Goal: Task Accomplishment & Management: Use online tool/utility

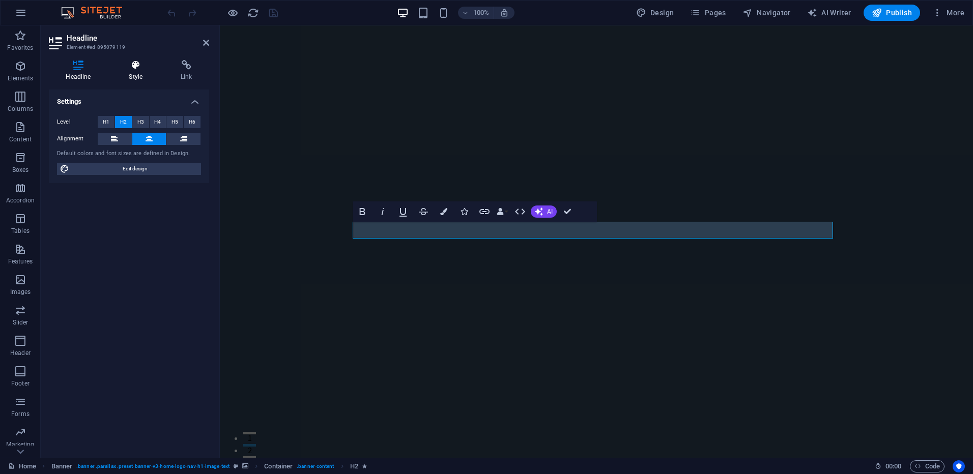
click at [139, 64] on icon at bounding box center [136, 65] width 48 height 10
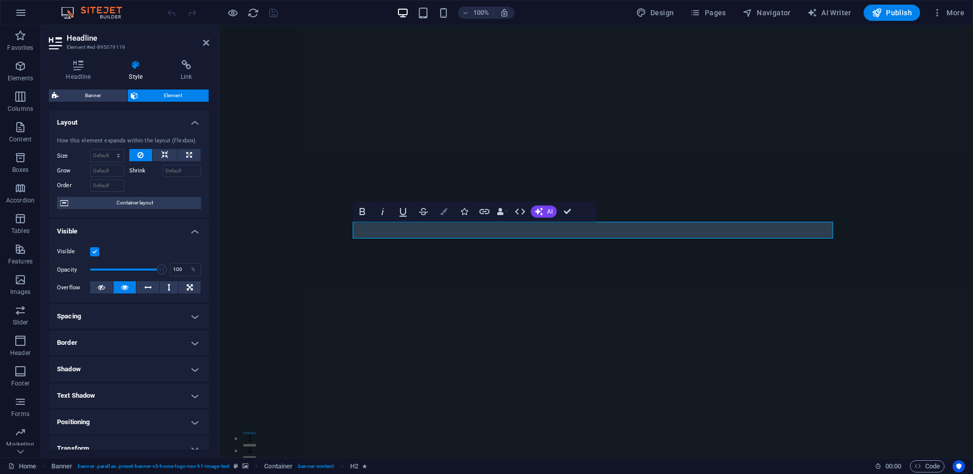
click at [444, 211] on icon "button" at bounding box center [443, 211] width 7 height 7
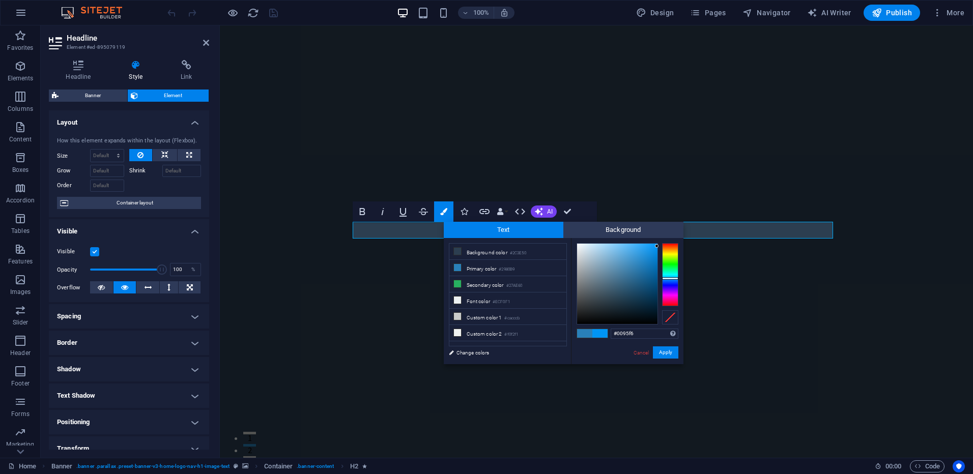
type input "#0097f9"
drag, startPoint x: 639, startPoint y: 263, endPoint x: 657, endPoint y: 245, distance: 25.5
click at [657, 245] on div at bounding box center [617, 284] width 80 height 80
click at [664, 351] on button "Apply" at bounding box center [665, 352] width 25 height 12
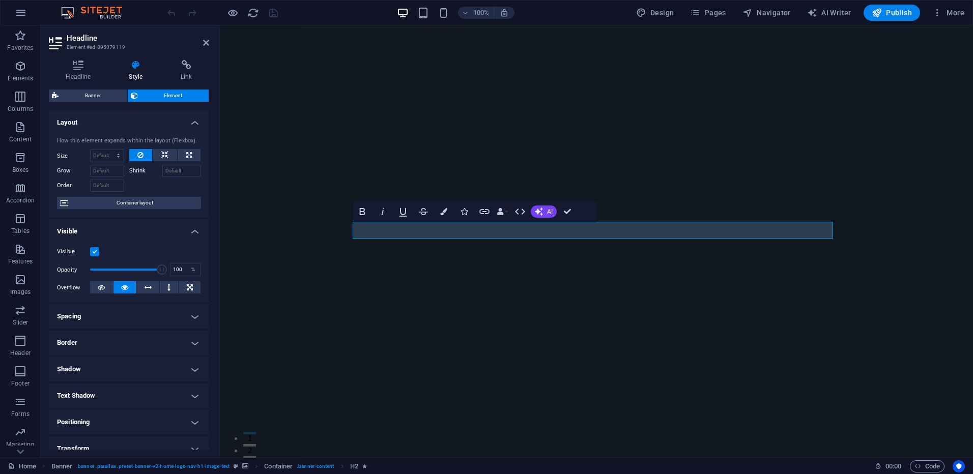
click at [308, 232] on figure at bounding box center [596, 241] width 753 height 432
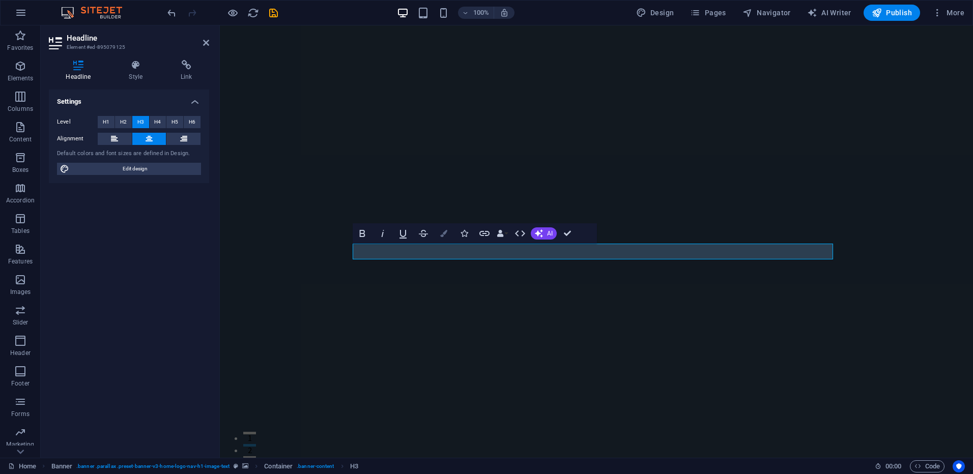
click at [445, 234] on icon "button" at bounding box center [443, 233] width 7 height 7
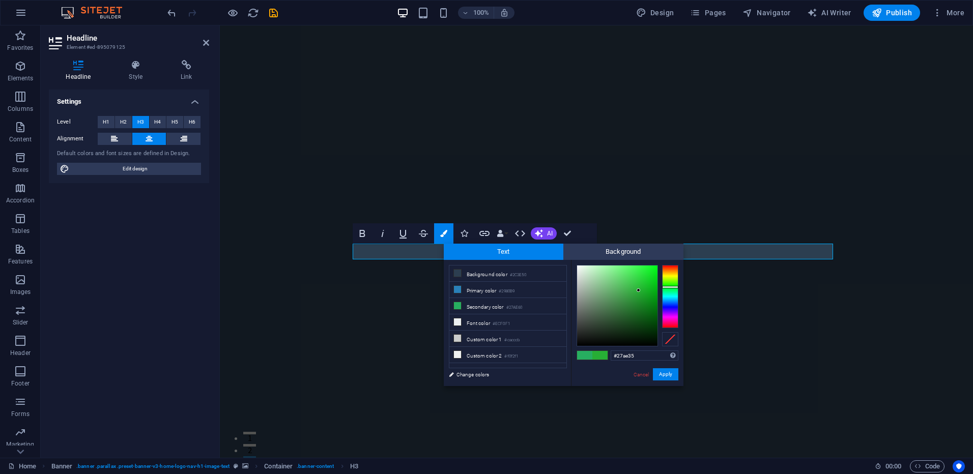
click at [668, 287] on div at bounding box center [670, 287] width 16 height 3
type input "#05e11b"
click at [655, 275] on div at bounding box center [617, 306] width 80 height 80
click at [664, 372] on button "Apply" at bounding box center [665, 374] width 25 height 12
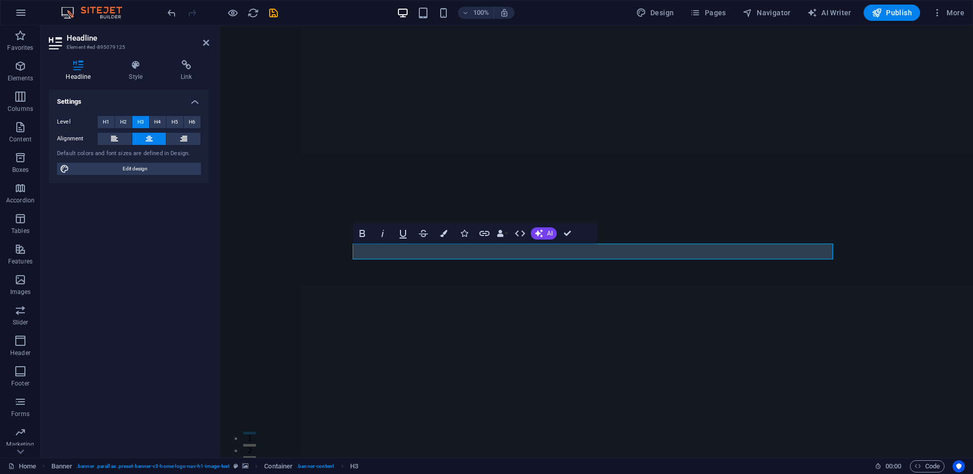
click at [298, 274] on figure at bounding box center [596, 241] width 753 height 432
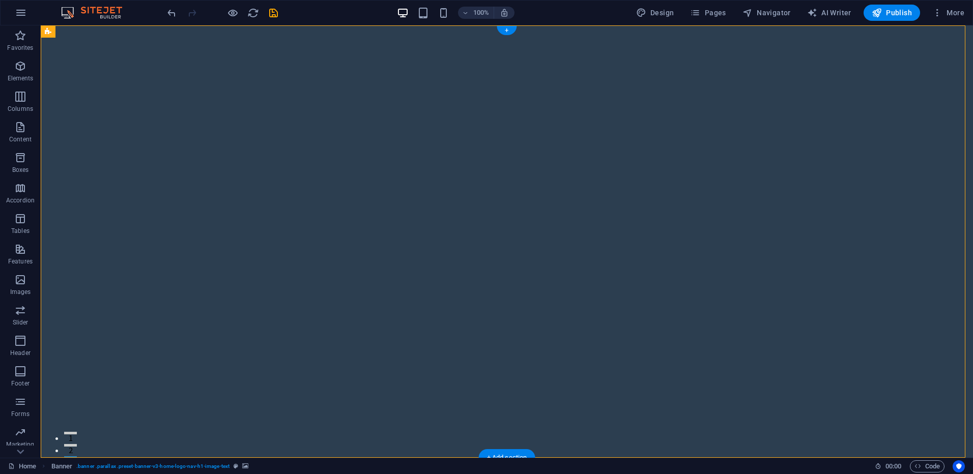
click at [146, 86] on figure at bounding box center [507, 241] width 932 height 432
select select "vh"
select select "header"
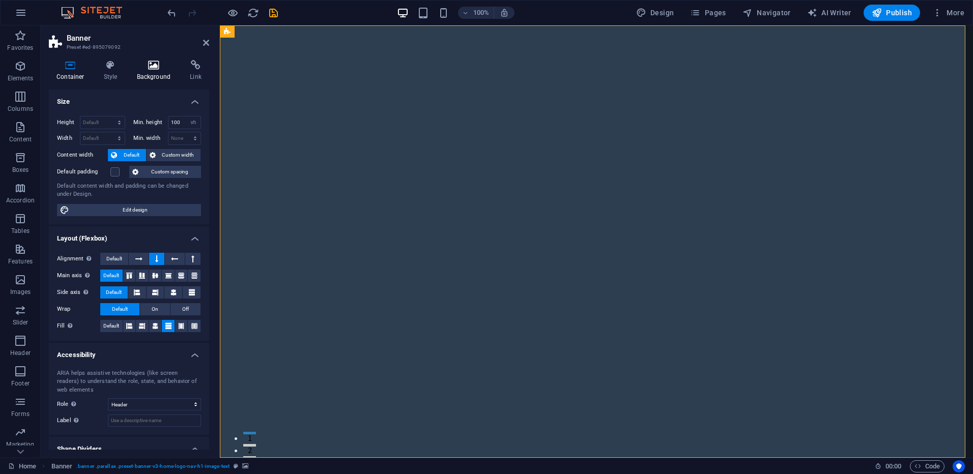
click at [157, 69] on icon at bounding box center [153, 65] width 49 height 10
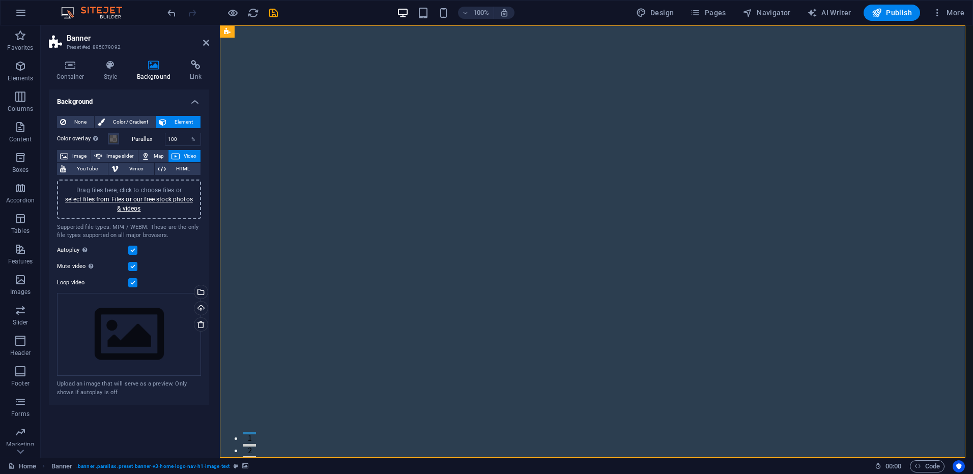
click at [183, 155] on span "Video" at bounding box center [190, 156] width 15 height 12
click at [86, 169] on span "YouTube" at bounding box center [87, 169] width 36 height 12
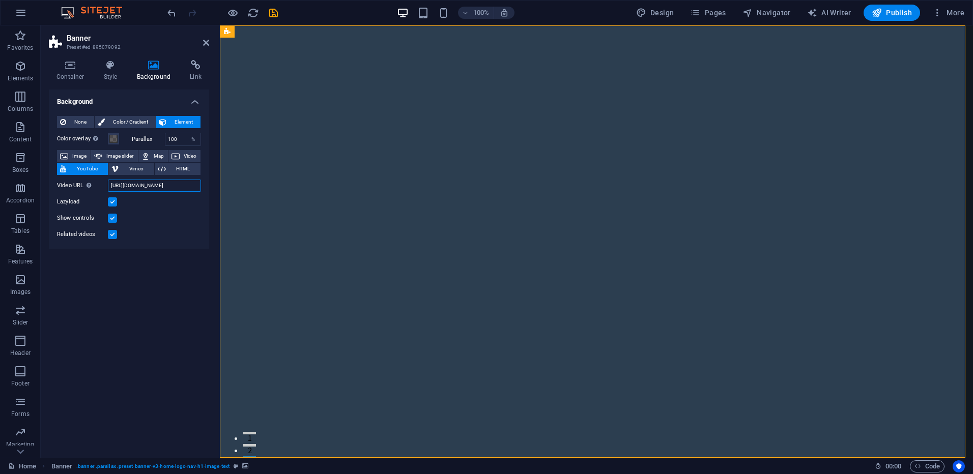
scroll to position [0, 26]
drag, startPoint x: 329, startPoint y: 209, endPoint x: 265, endPoint y: 196, distance: 64.8
paste input "[URL][DOMAIN_NAME]"
type input "[URL][DOMAIN_NAME]"
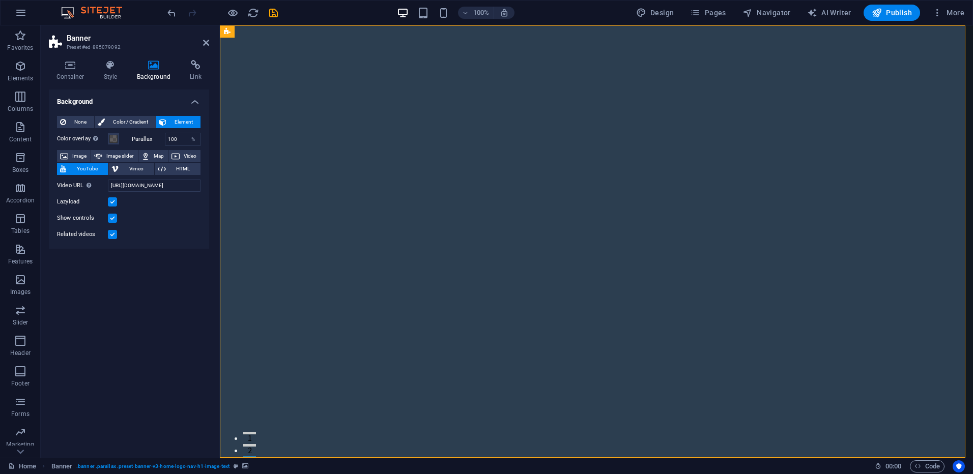
click at [111, 234] on label at bounding box center [112, 234] width 9 height 9
click at [0, 0] on input "Related videos" at bounding box center [0, 0] width 0 height 0
click at [110, 217] on label at bounding box center [112, 218] width 9 height 9
click at [0, 0] on input "Show controls" at bounding box center [0, 0] width 0 height 0
click at [111, 201] on label at bounding box center [112, 201] width 9 height 9
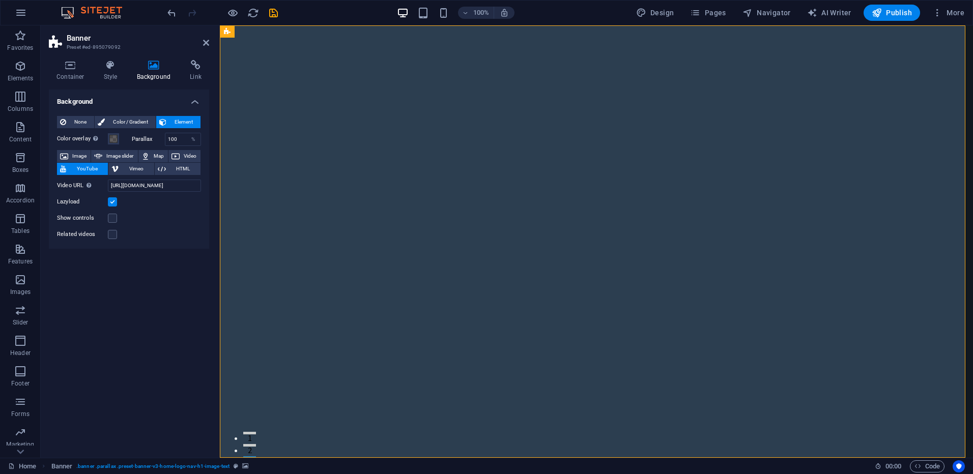
click at [0, 0] on input "Lazyload" at bounding box center [0, 0] width 0 height 0
click at [143, 328] on div "Background None Color / Gradient Element Stretch background to full-width Color…" at bounding box center [129, 270] width 160 height 360
click at [273, 12] on icon "save" at bounding box center [274, 13] width 12 height 12
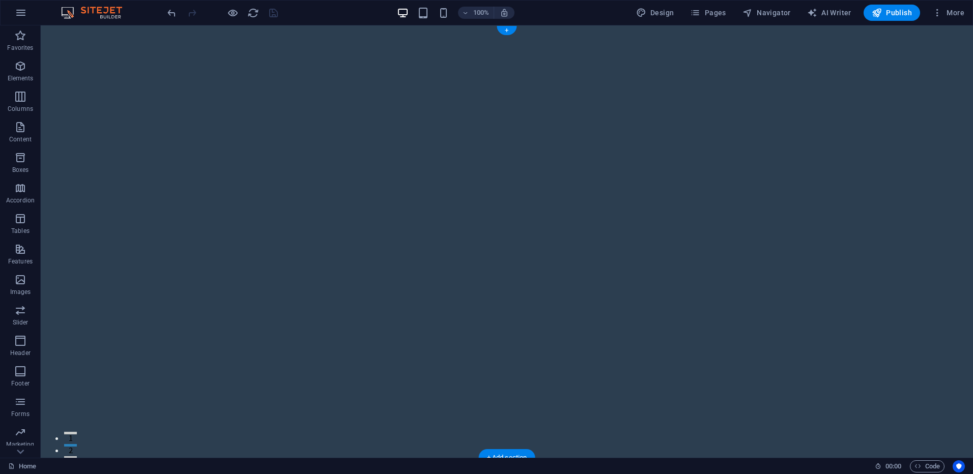
click at [219, 132] on div at bounding box center [507, 241] width 932 height 432
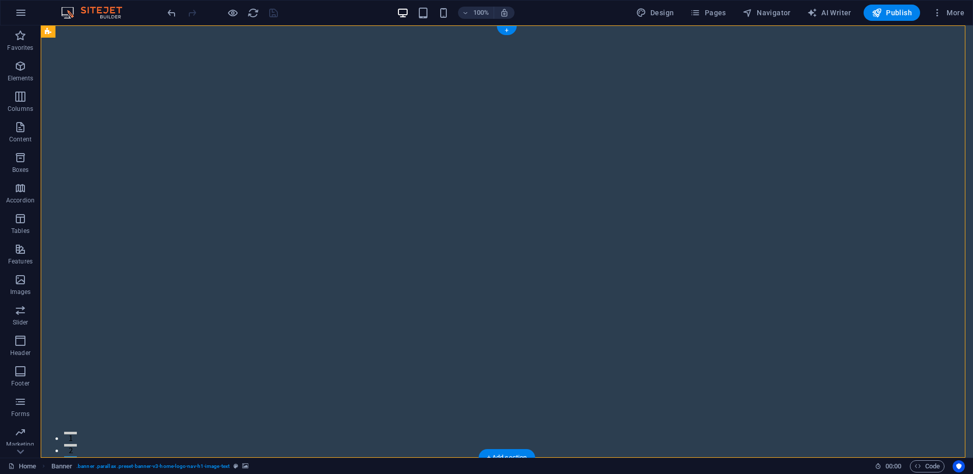
click at [219, 132] on div at bounding box center [507, 241] width 932 height 432
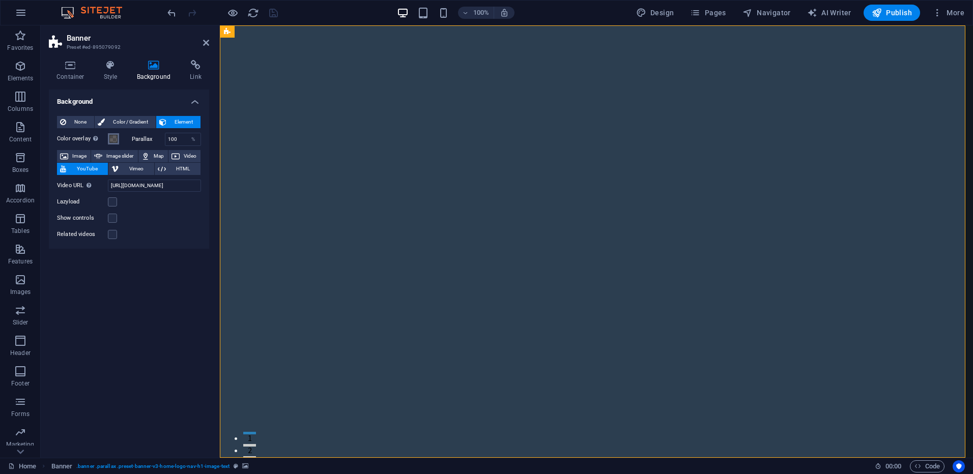
click at [111, 139] on span at bounding box center [113, 139] width 8 height 8
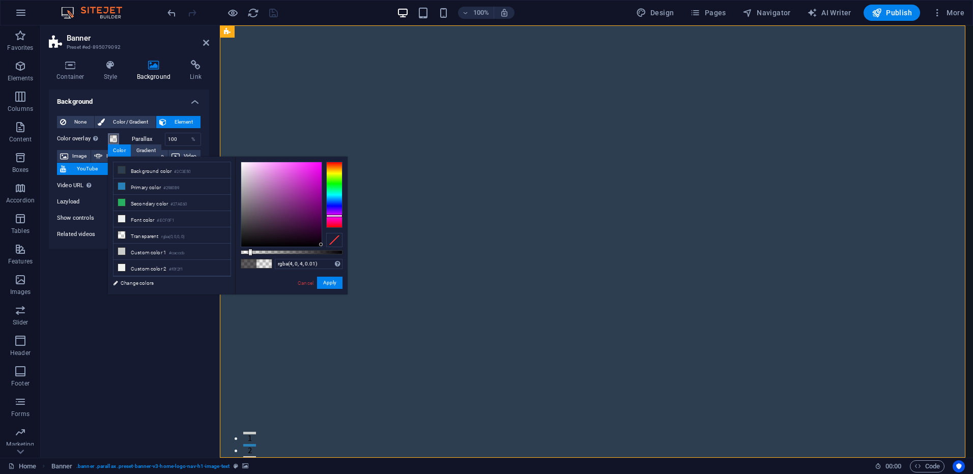
type input "rgba(4, 0, 4, 0)"
drag, startPoint x: 304, startPoint y: 251, endPoint x: 226, endPoint y: 247, distance: 78.5
click at [226, 247] on div "less Background color #2C3E50 Primary color #2980B9 Secondary color #27AE60 Fon…" at bounding box center [228, 226] width 240 height 138
click at [330, 284] on button "Apply" at bounding box center [329, 283] width 25 height 12
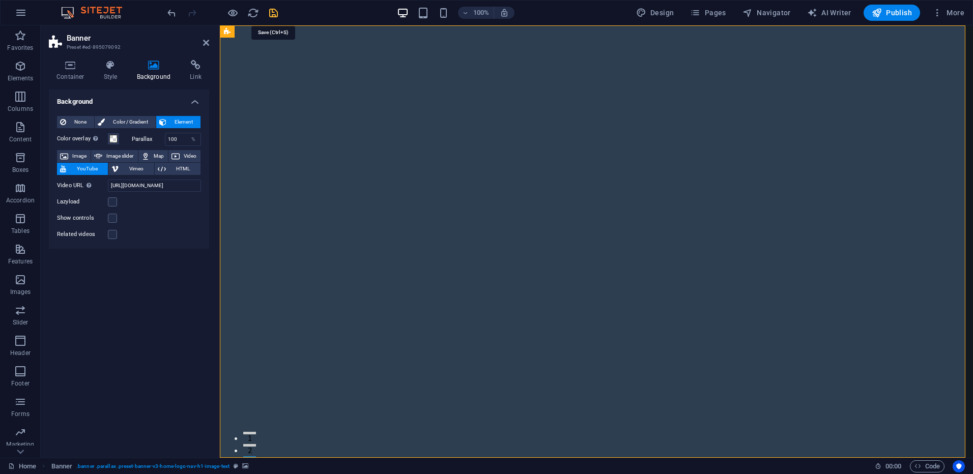
click at [279, 13] on icon "save" at bounding box center [274, 13] width 12 height 12
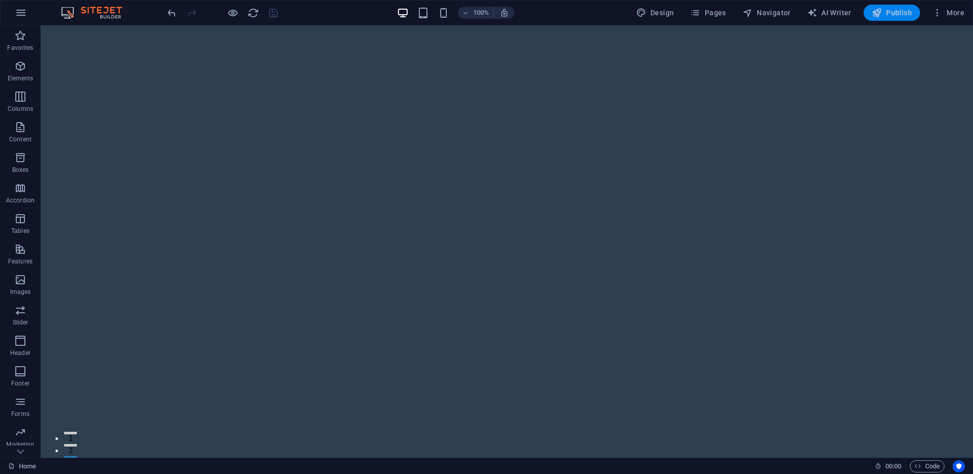
click at [898, 9] on span "Publish" at bounding box center [891, 13] width 40 height 10
click at [156, 328] on div at bounding box center [507, 241] width 932 height 432
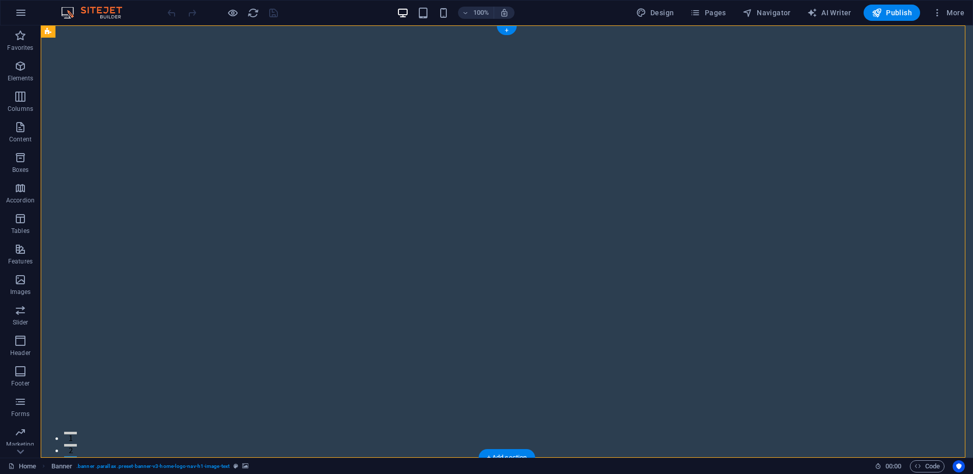
click at [156, 309] on div at bounding box center [507, 241] width 932 height 432
select select "vh"
select select "header"
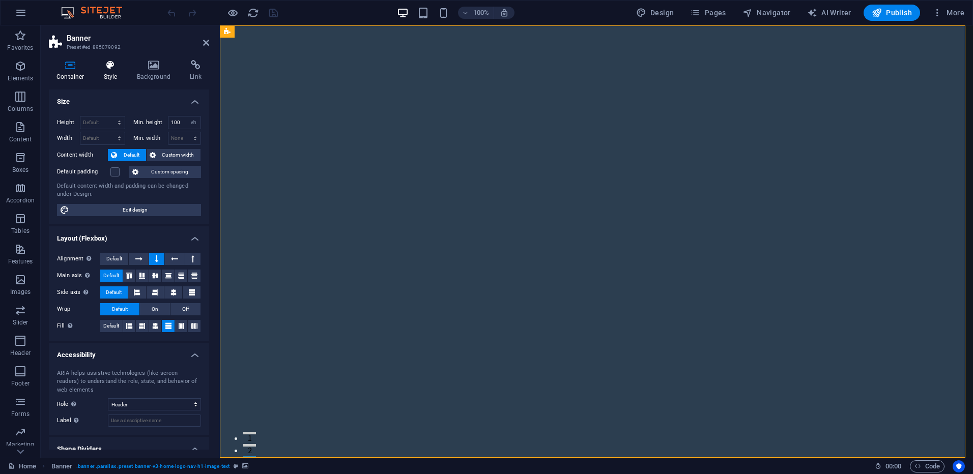
click at [109, 67] on icon at bounding box center [110, 65] width 29 height 10
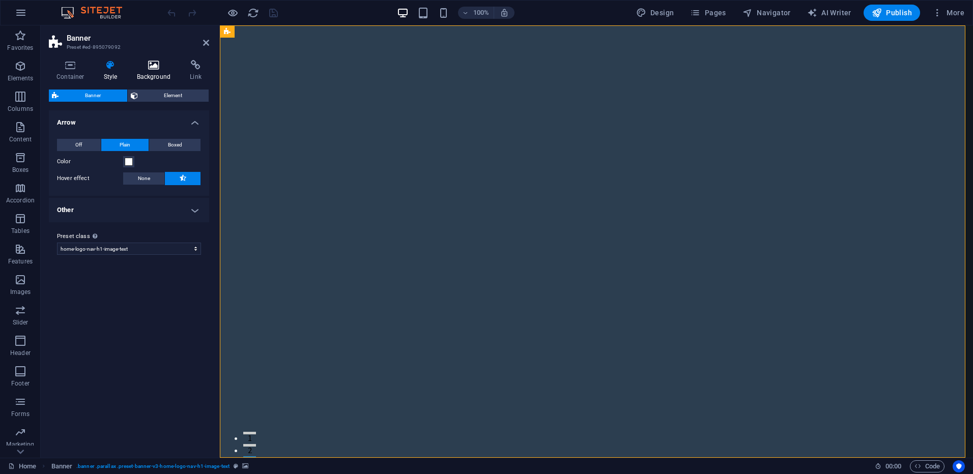
click at [143, 67] on icon at bounding box center [153, 65] width 49 height 10
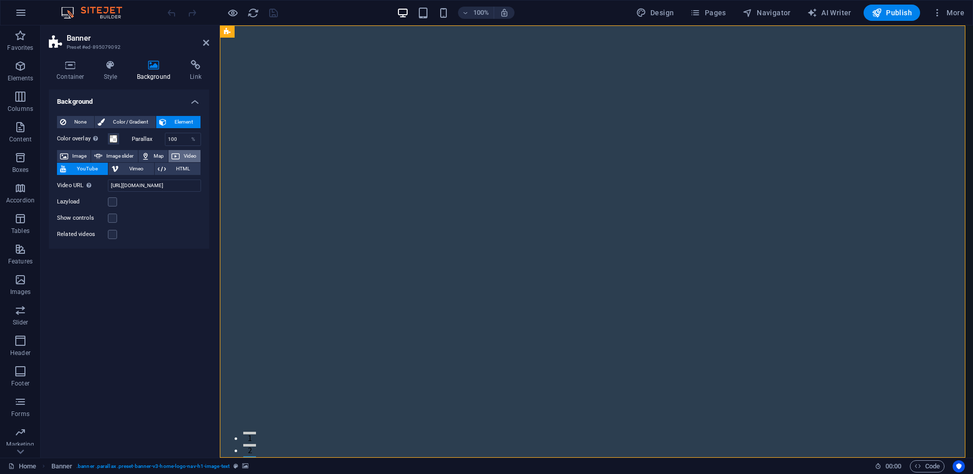
click at [186, 155] on span "Video" at bounding box center [190, 156] width 15 height 12
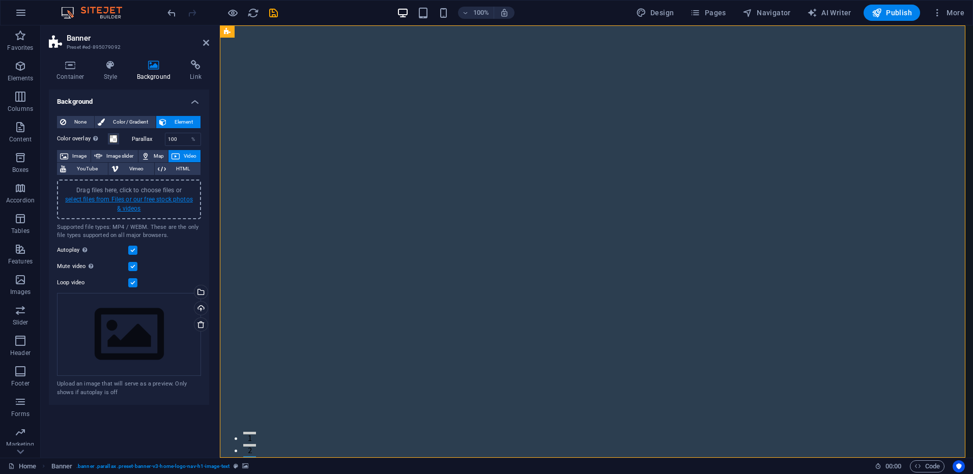
click at [130, 196] on link "select files from Files or our free stock photos & videos" at bounding box center [129, 204] width 128 height 16
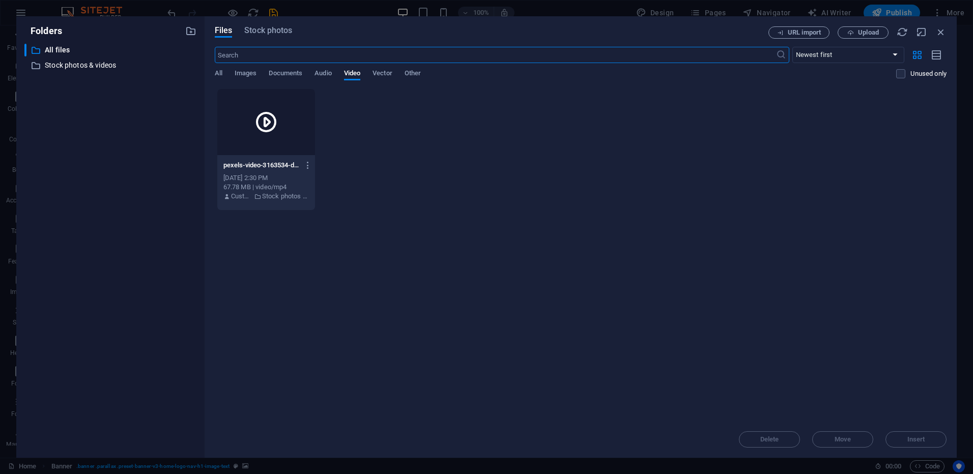
click at [327, 55] on input "text" at bounding box center [495, 55] width 561 height 16
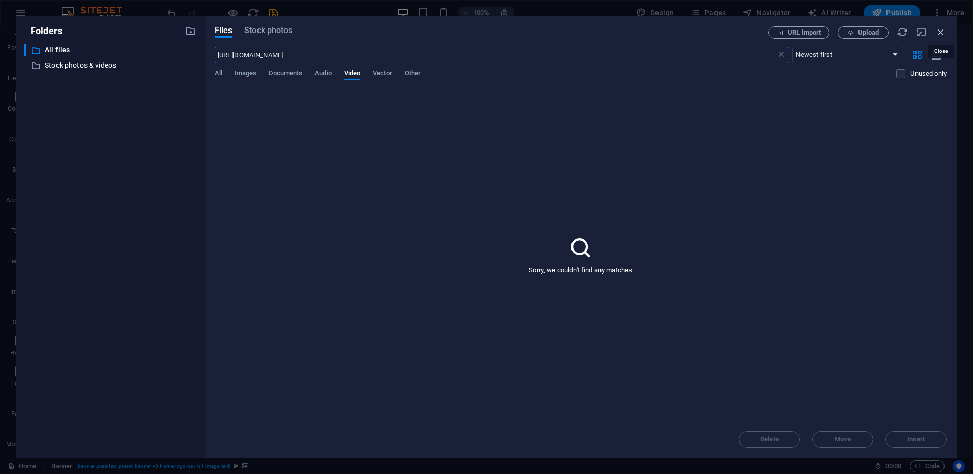
type input "[URL][DOMAIN_NAME]"
click at [940, 31] on icon "button" at bounding box center [940, 31] width 11 height 11
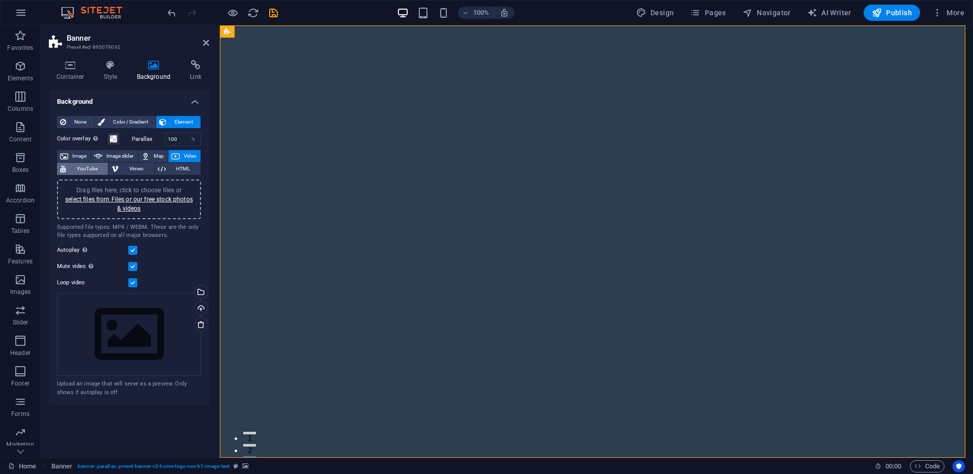
click at [85, 170] on span "YouTube" at bounding box center [87, 169] width 36 height 12
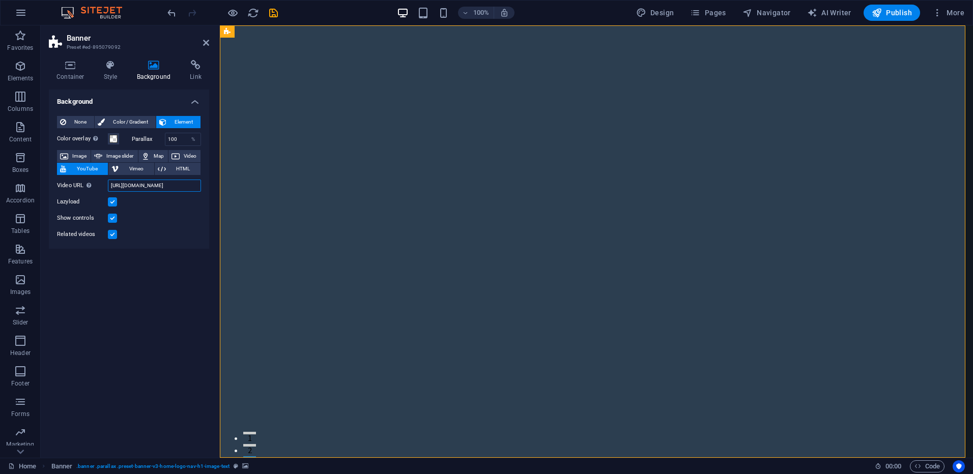
click at [111, 185] on input "[URL][DOMAIN_NAME]" at bounding box center [154, 186] width 93 height 12
drag, startPoint x: 331, startPoint y: 210, endPoint x: 245, endPoint y: 185, distance: 90.0
click at [111, 185] on input "[URL][DOMAIN_NAME]" at bounding box center [154, 186] width 93 height 12
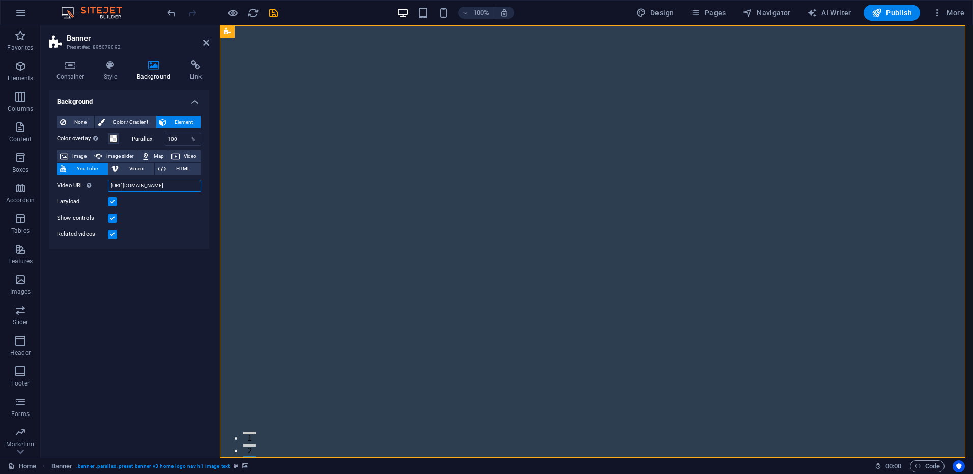
scroll to position [0, 26]
drag, startPoint x: 111, startPoint y: 185, endPoint x: 210, endPoint y: 186, distance: 98.7
click at [210, 186] on div "Container Style Background Link Size Height Default px rem % vh vw Min. height …" at bounding box center [129, 255] width 177 height 406
paste input "[URL][DOMAIN_NAME]"
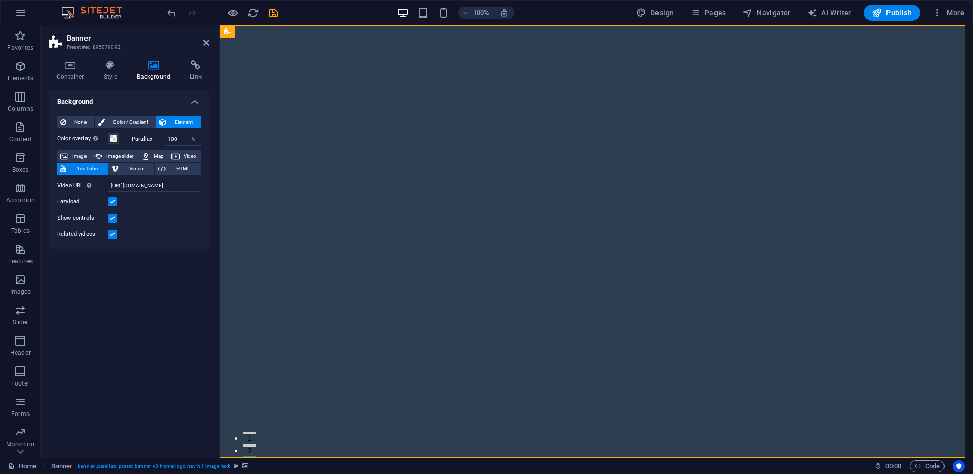
click at [111, 234] on label at bounding box center [112, 234] width 9 height 9
click at [0, 0] on input "Related videos" at bounding box center [0, 0] width 0 height 0
click at [111, 219] on label at bounding box center [112, 218] width 9 height 9
click at [0, 0] on input "Show controls" at bounding box center [0, 0] width 0 height 0
click at [112, 201] on label at bounding box center [112, 201] width 9 height 9
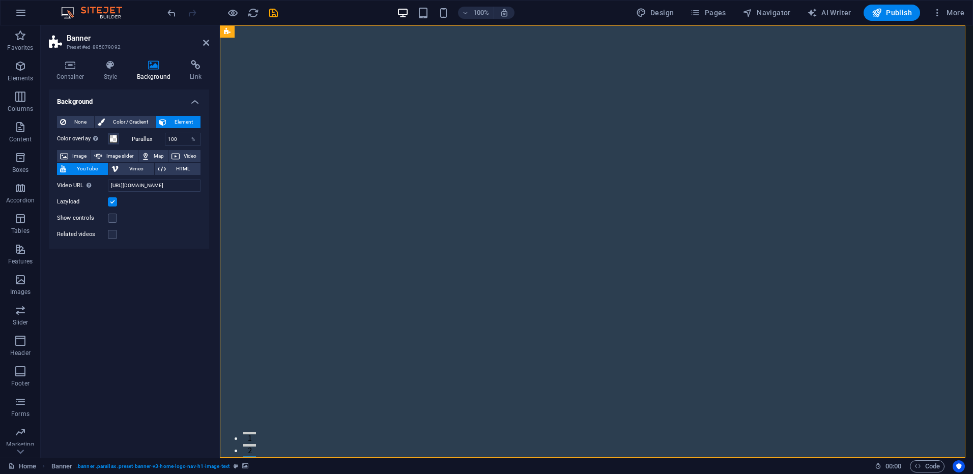
click at [0, 0] on input "Lazyload" at bounding box center [0, 0] width 0 height 0
click at [190, 185] on input "[URL][DOMAIN_NAME]" at bounding box center [154, 186] width 93 height 12
type input "[URL][DOMAIN_NAME]"
click at [888, 281] on div at bounding box center [596, 241] width 753 height 432
click at [106, 157] on span "Image slider" at bounding box center [119, 156] width 29 height 12
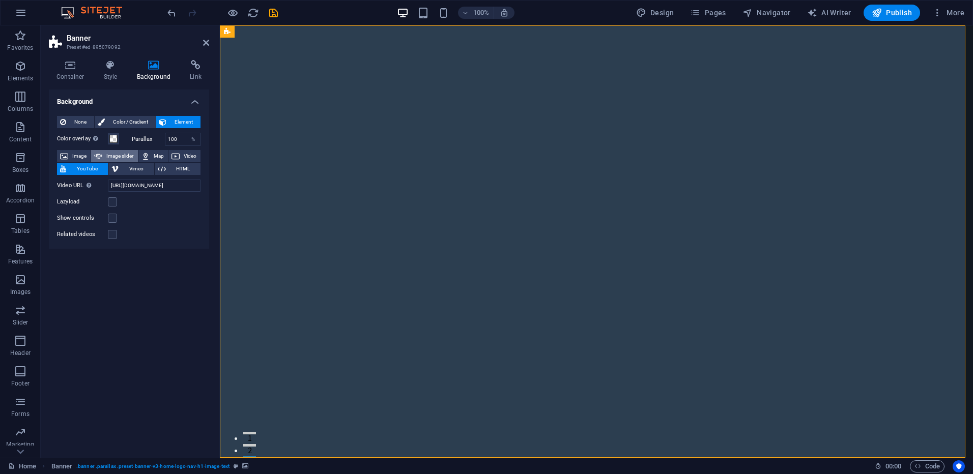
select select "ms"
select select "s"
select select "progressive"
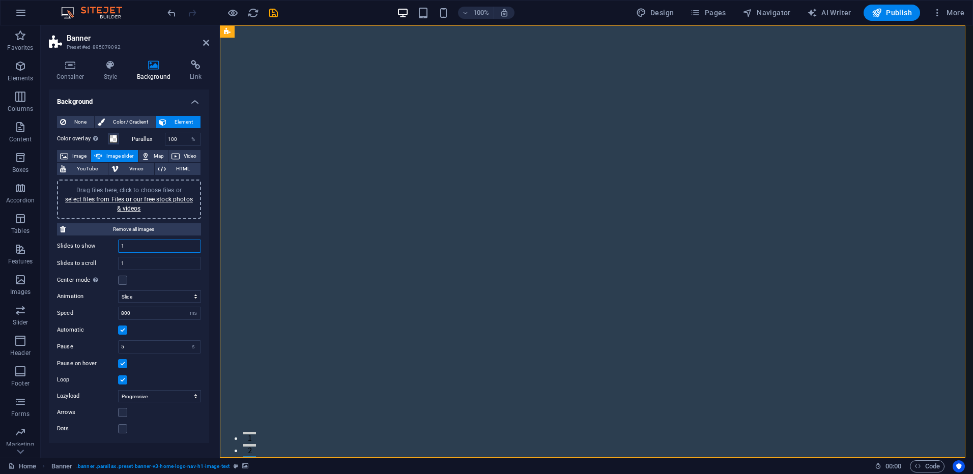
click at [133, 246] on input "1" at bounding box center [160, 246] width 82 height 12
click at [160, 205] on div "Drag files here, click to choose files or select files from Files or our free s…" at bounding box center [129, 199] width 132 height 27
click at [160, 200] on link "select files from Files or our free stock photos & videos" at bounding box center [129, 204] width 128 height 16
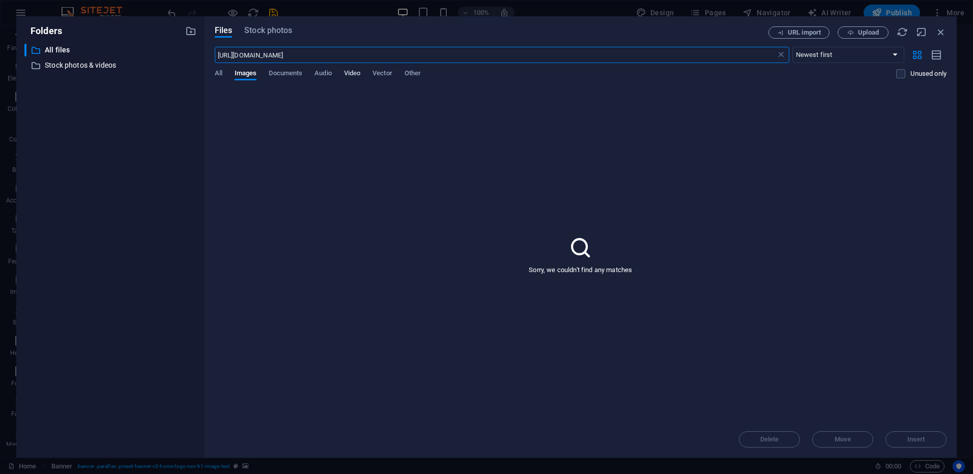
click at [354, 73] on span "Video" at bounding box center [352, 74] width 16 height 14
click at [274, 28] on span "Stock photos" at bounding box center [268, 30] width 48 height 12
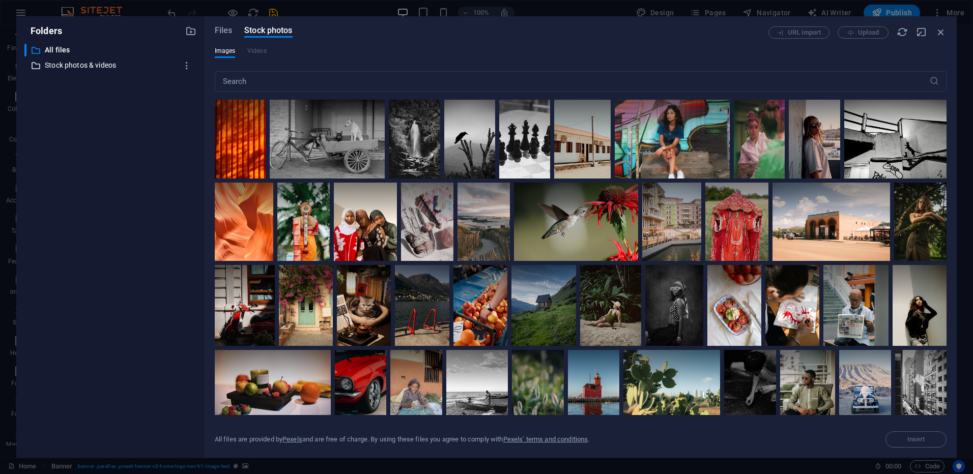
click at [102, 68] on p "Stock photos & videos" at bounding box center [111, 66] width 133 height 12
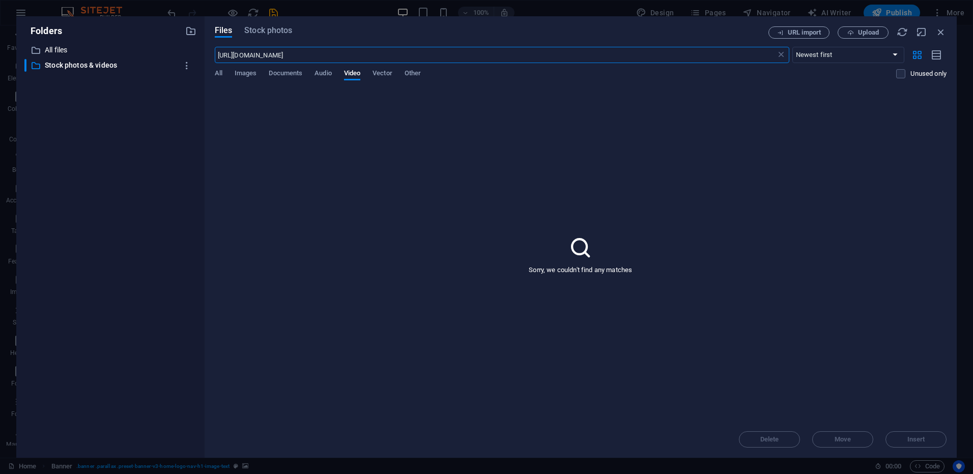
click at [333, 52] on input "[URL][DOMAIN_NAME]" at bounding box center [495, 55] width 561 height 16
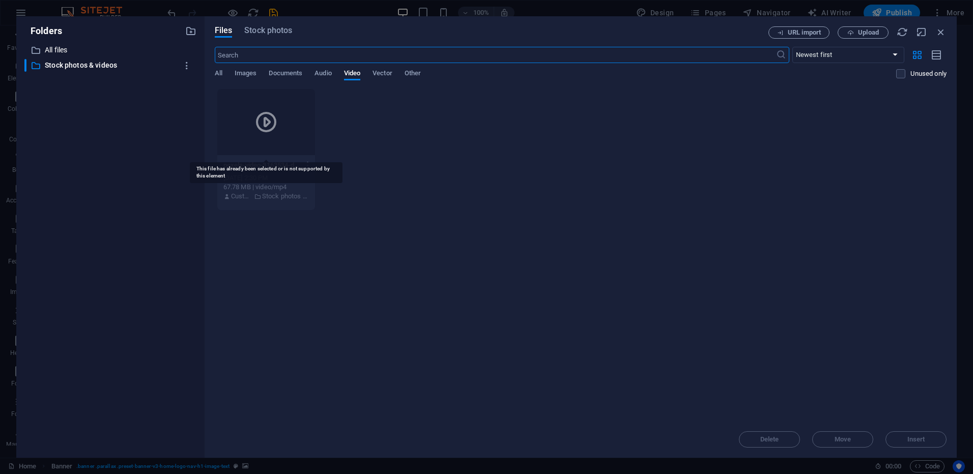
click at [292, 108] on div at bounding box center [266, 122] width 98 height 66
click at [941, 32] on icon "button" at bounding box center [940, 31] width 11 height 11
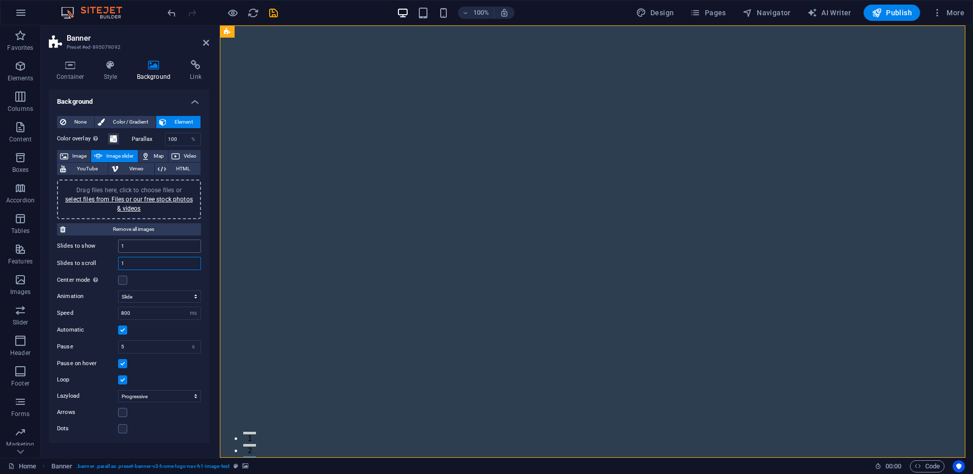
drag, startPoint x: 120, startPoint y: 257, endPoint x: 126, endPoint y: 251, distance: 8.7
click at [184, 153] on span "Video" at bounding box center [190, 156] width 15 height 12
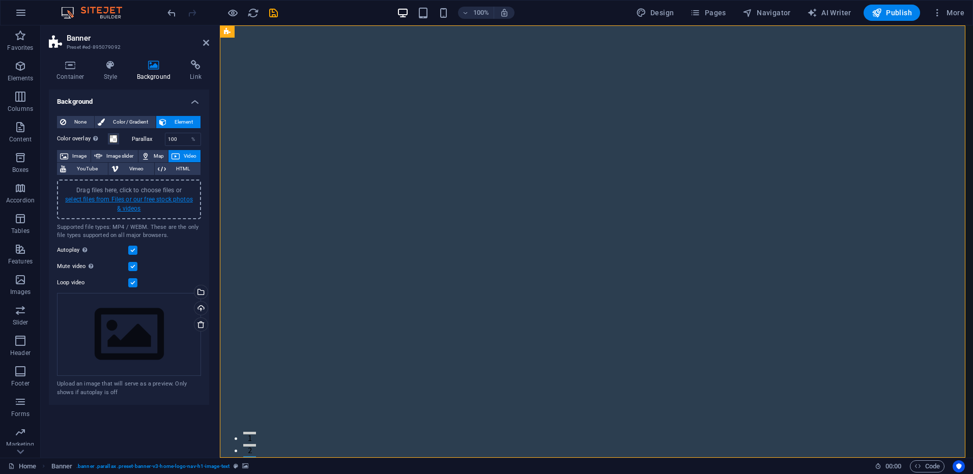
click at [133, 198] on link "select files from Files or our free stock photos & videos" at bounding box center [129, 204] width 128 height 16
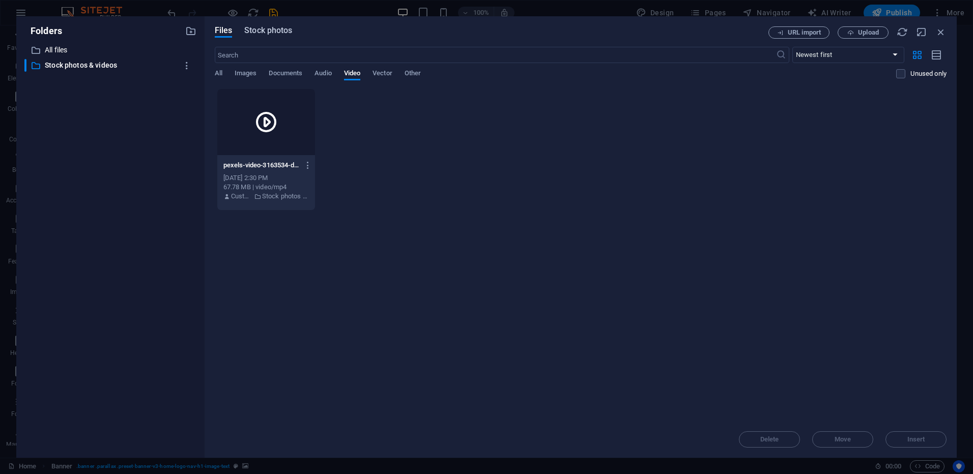
click at [264, 33] on span "Stock photos" at bounding box center [268, 30] width 48 height 12
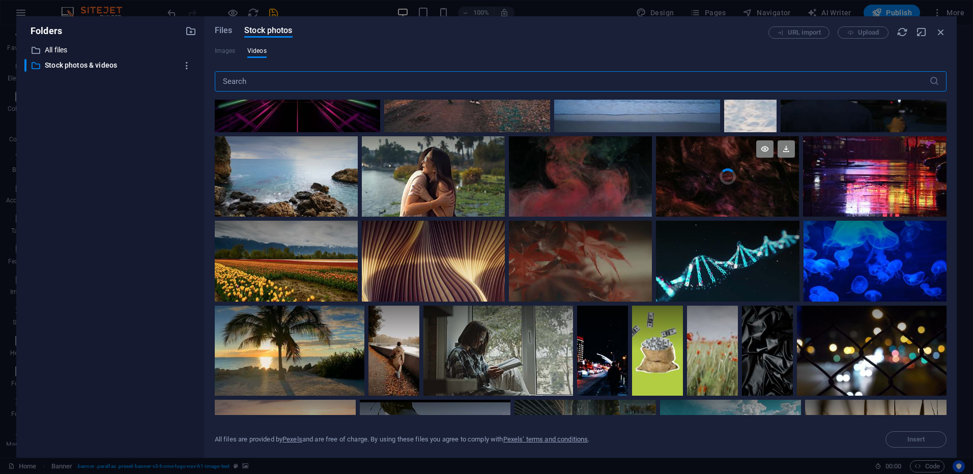
scroll to position [356, 0]
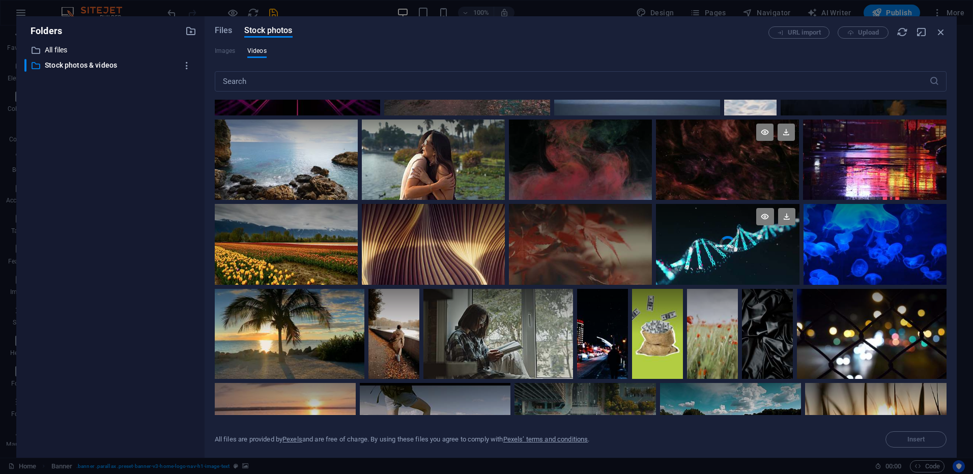
click at [729, 260] on video "Your browser does not support the video tag." at bounding box center [727, 244] width 143 height 80
click at [783, 217] on icon at bounding box center [786, 216] width 17 height 17
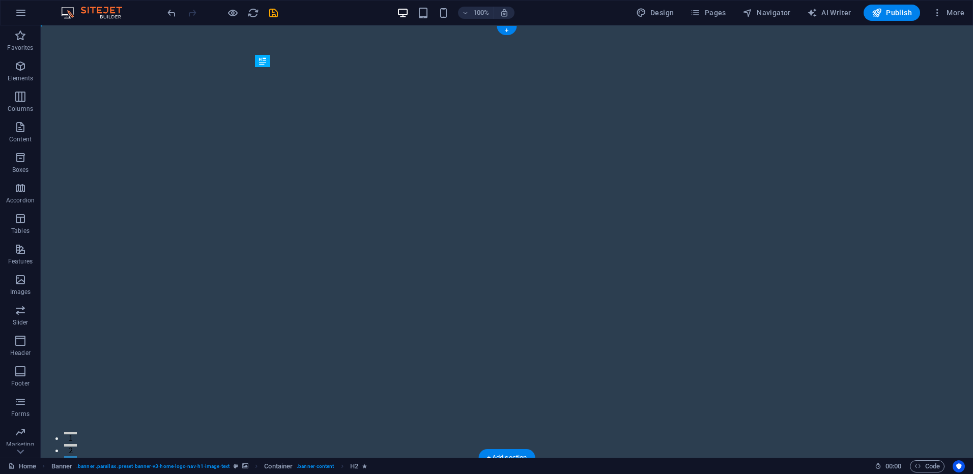
drag, startPoint x: 445, startPoint y: 231, endPoint x: 685, endPoint y: 250, distance: 240.4
click at [202, 122] on figure at bounding box center [507, 241] width 932 height 432
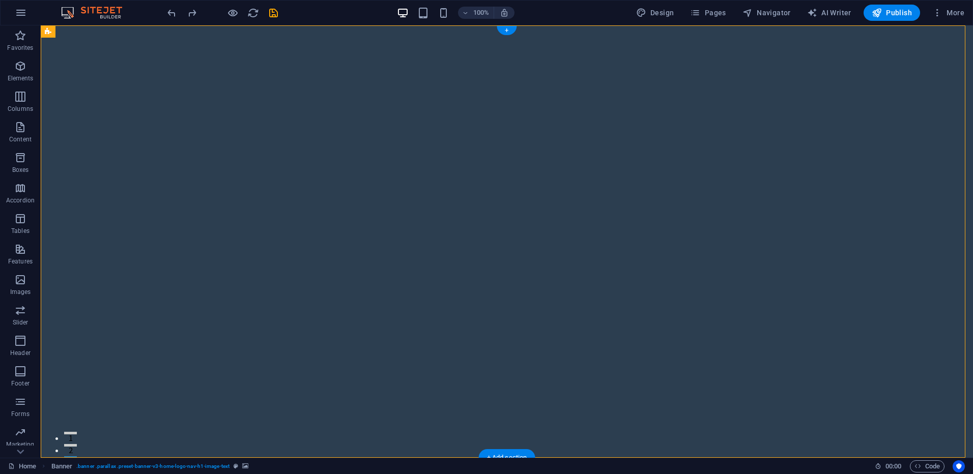
click at [202, 122] on figure at bounding box center [507, 241] width 932 height 432
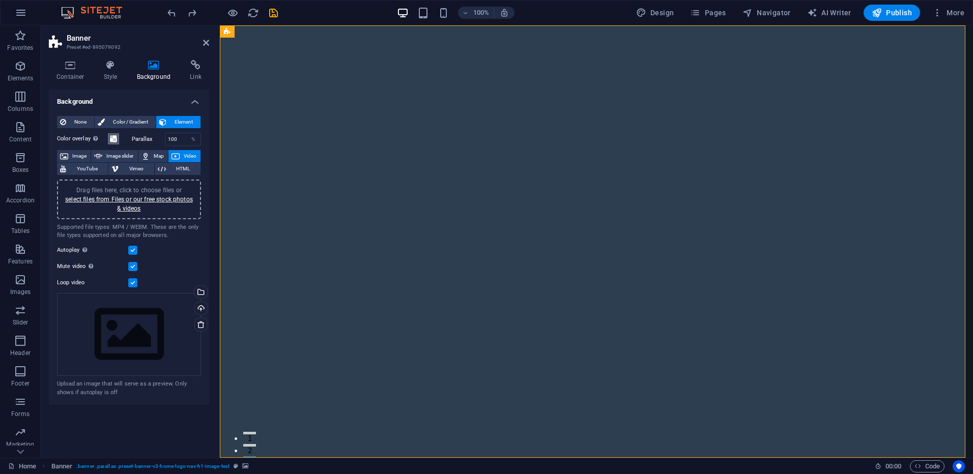
click at [113, 140] on span at bounding box center [113, 139] width 8 height 8
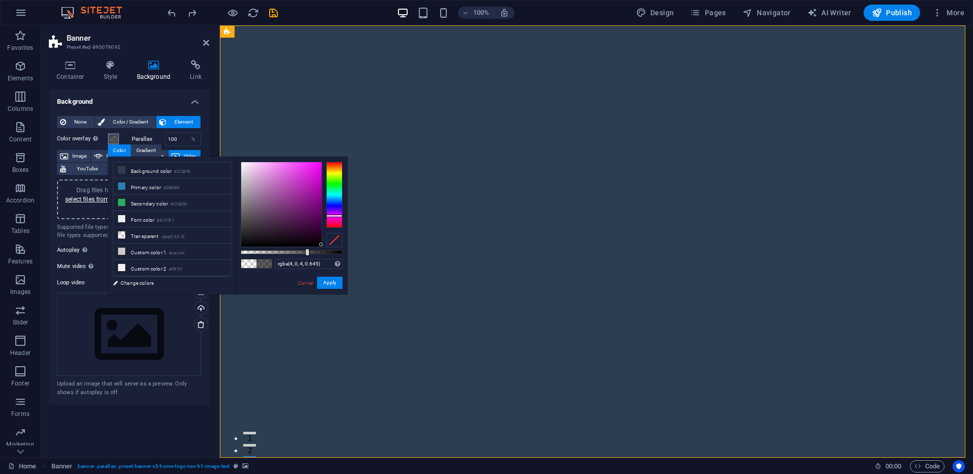
type input "rgba(4, 0, 4, 0.65)"
drag, startPoint x: 289, startPoint y: 251, endPoint x: 307, endPoint y: 255, distance: 17.7
click at [307, 254] on div at bounding box center [292, 252] width 102 height 4
click at [336, 284] on button "Apply" at bounding box center [329, 283] width 25 height 12
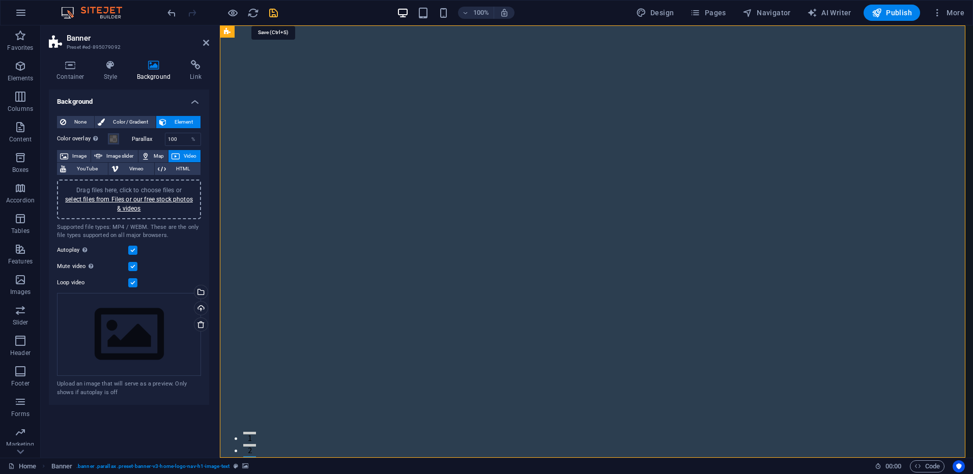
click at [271, 11] on icon "save" at bounding box center [274, 13] width 12 height 12
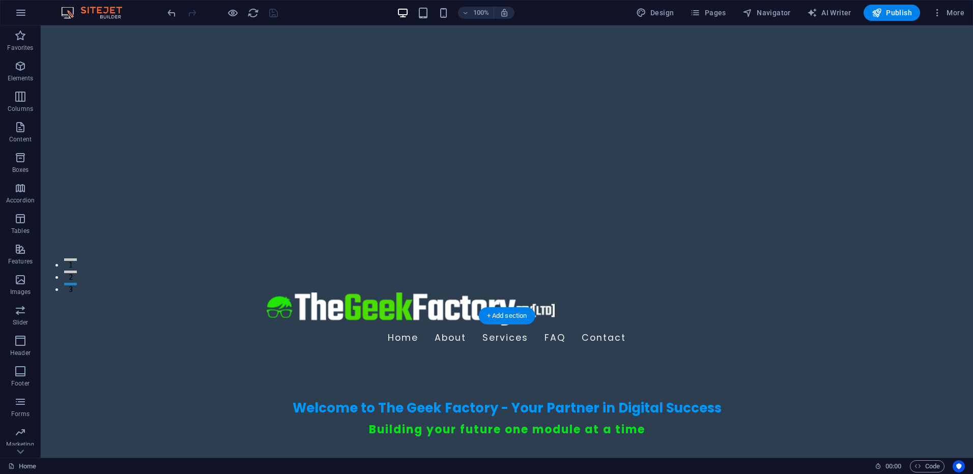
scroll to position [254, 0]
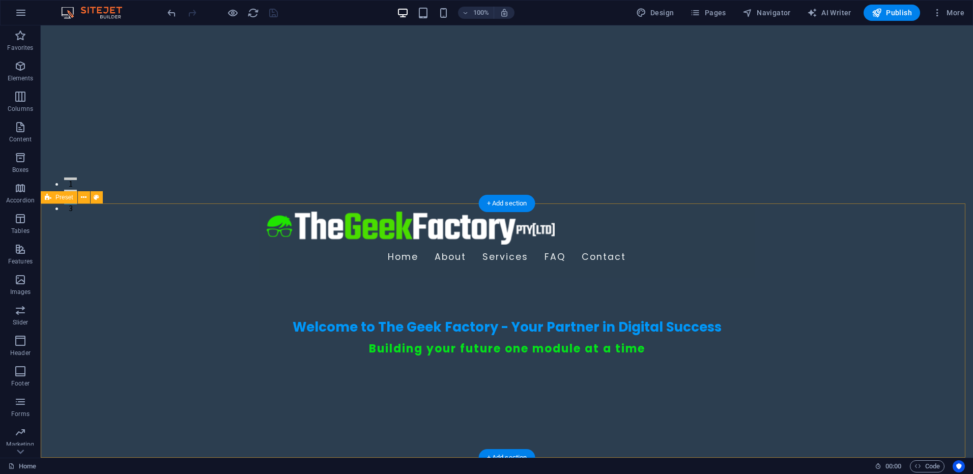
click at [96, 198] on icon at bounding box center [97, 197] width 6 height 11
select select "rem"
select select "px"
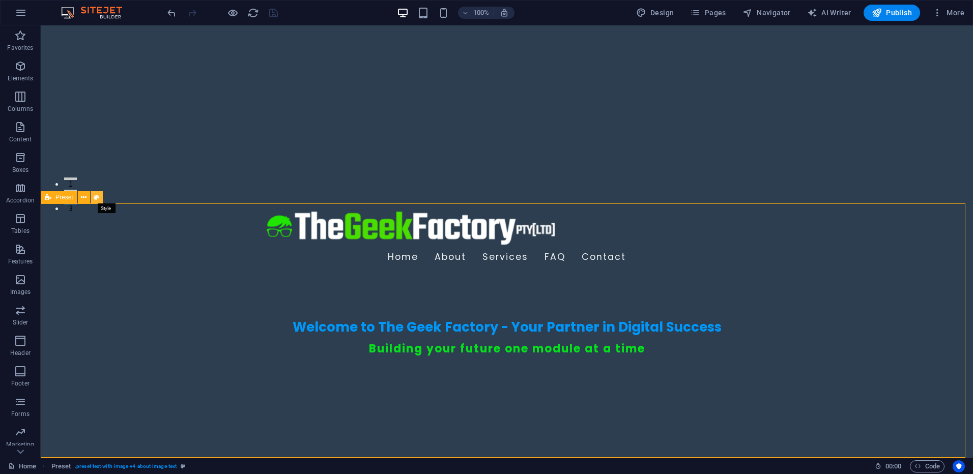
select select "preset-text-with-image-v4-about-image-text"
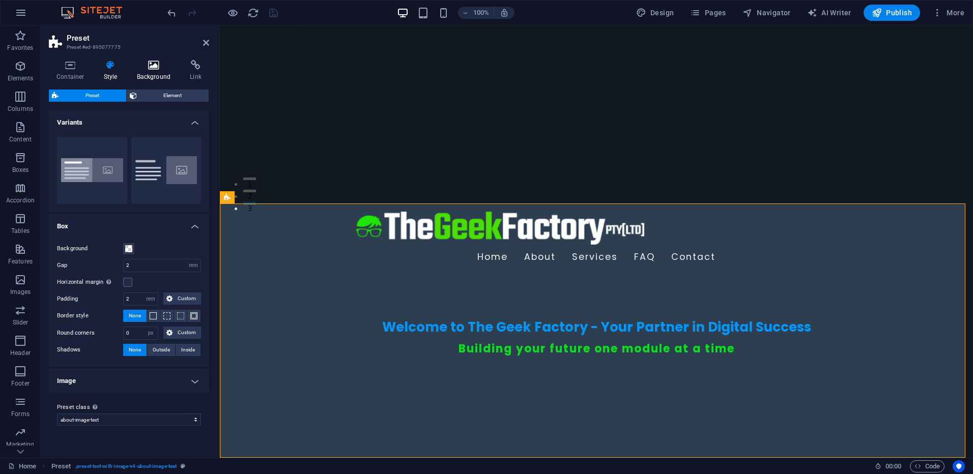
click at [152, 74] on h4 "Background" at bounding box center [155, 70] width 53 height 21
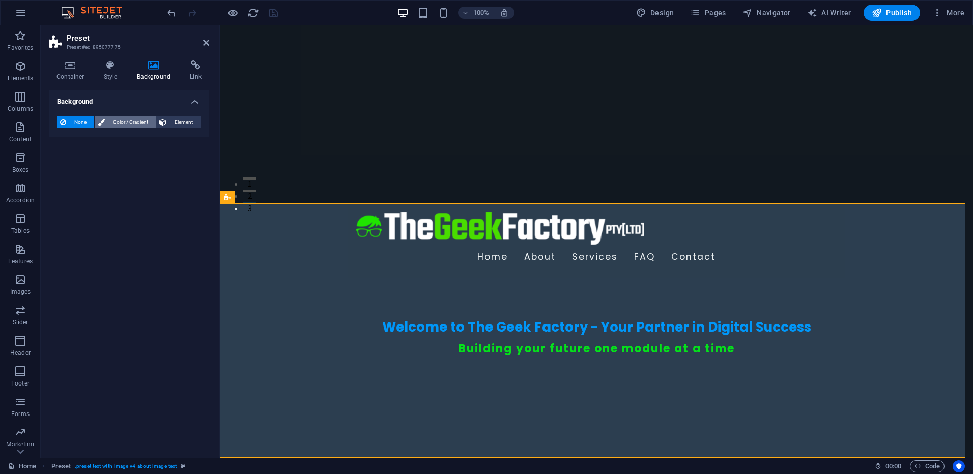
click at [127, 119] on span "Color / Gradient" at bounding box center [130, 122] width 45 height 12
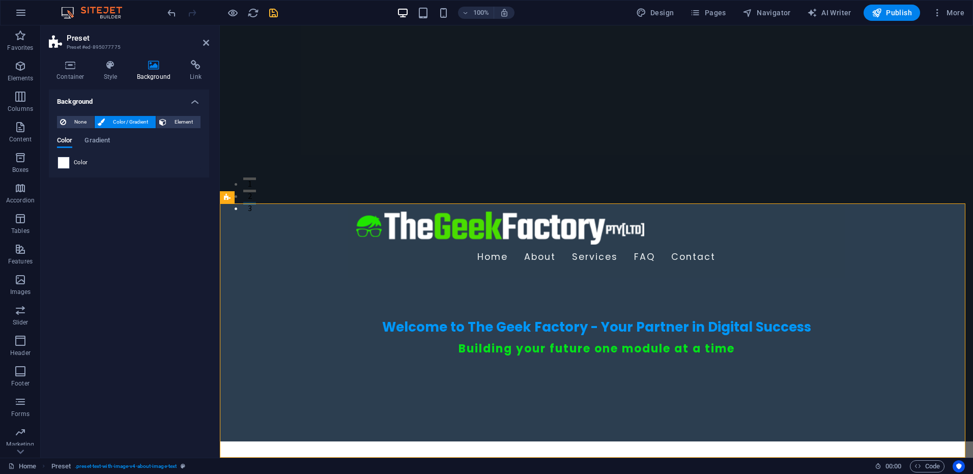
click at [63, 162] on span at bounding box center [63, 162] width 11 height 11
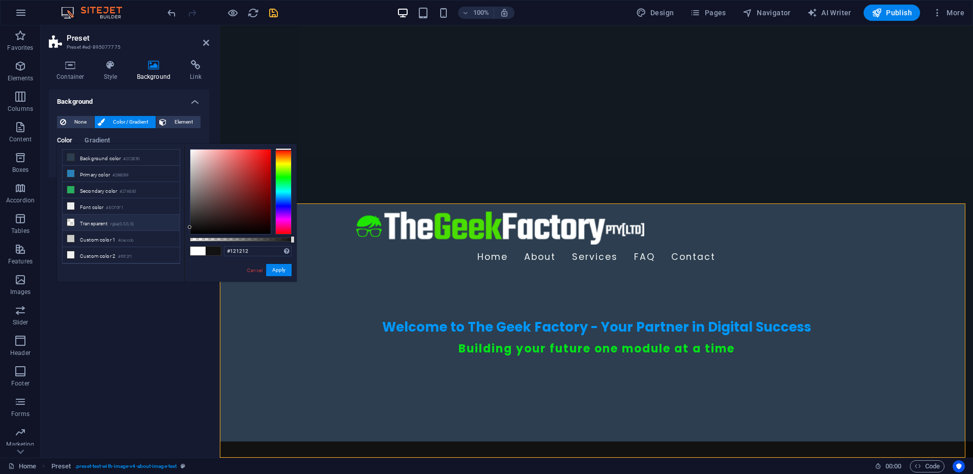
drag, startPoint x: 199, startPoint y: 212, endPoint x: 168, endPoint y: 227, distance: 34.8
click at [168, 227] on div "less Background color #2C3E50 Primary color #2980B9 Secondary color #27AE60 Fon…" at bounding box center [177, 213] width 240 height 138
click at [123, 159] on li "Background color #2C3E50" at bounding box center [121, 158] width 117 height 16
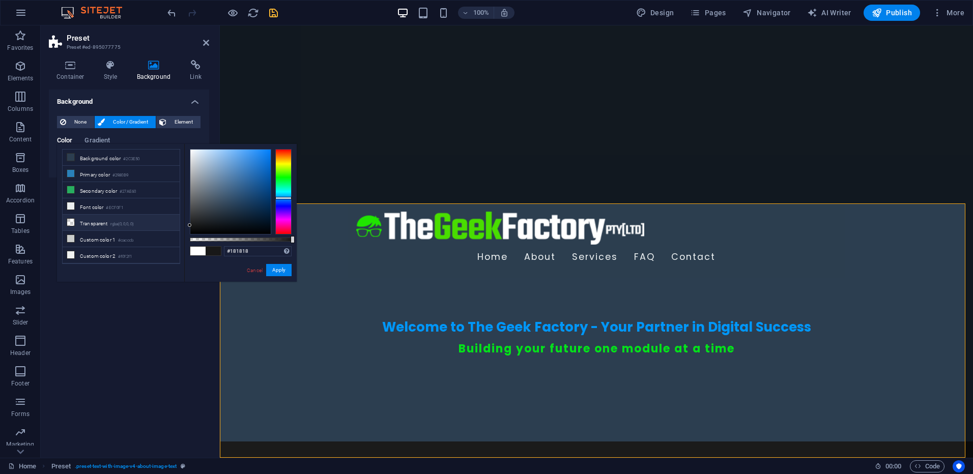
type input "#161616"
drag, startPoint x: 224, startPoint y: 209, endPoint x: 178, endPoint y: 226, distance: 48.9
click at [178, 226] on div "less Background color #2C3E50 Primary color #2980B9 Secondary color #27AE60 Fon…" at bounding box center [177, 213] width 240 height 138
click at [278, 271] on button "Apply" at bounding box center [278, 270] width 25 height 12
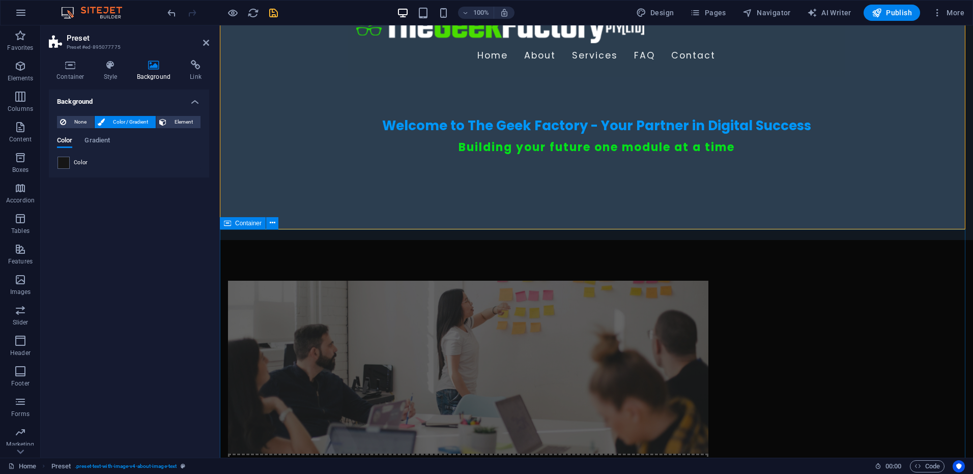
scroll to position [509, 0]
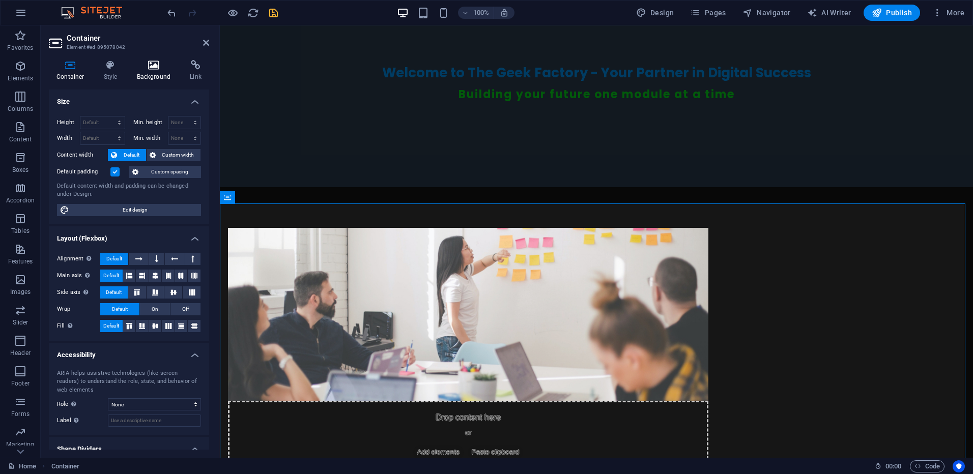
click at [155, 64] on icon at bounding box center [153, 65] width 49 height 10
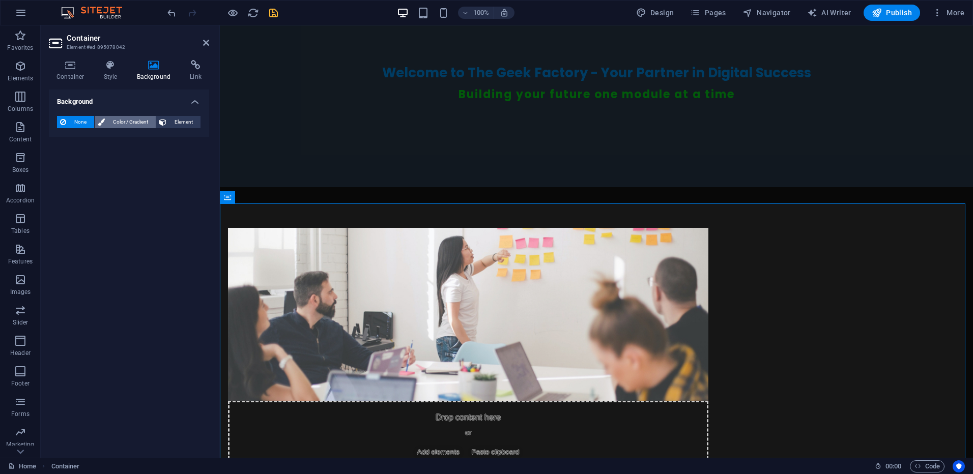
click at [123, 120] on span "Color / Gradient" at bounding box center [130, 122] width 45 height 12
click at [64, 161] on span at bounding box center [63, 162] width 11 height 11
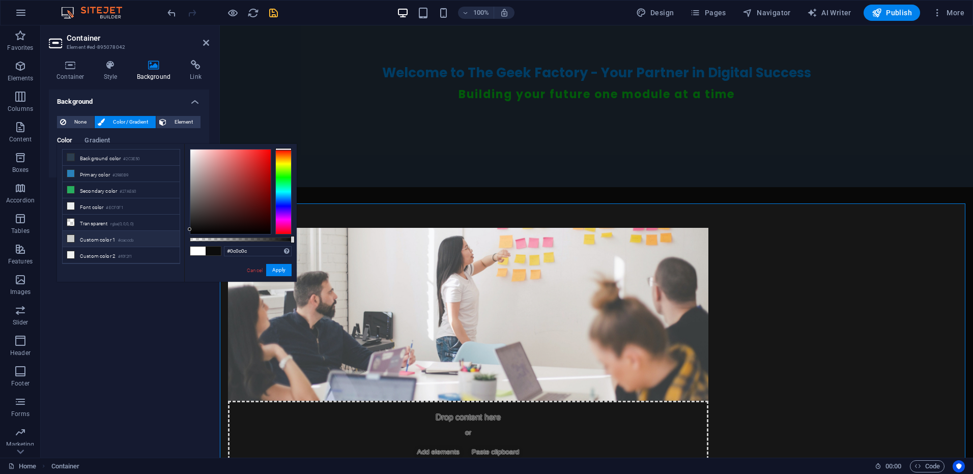
type input "#0a0a0a"
drag, startPoint x: 194, startPoint y: 205, endPoint x: 171, endPoint y: 230, distance: 34.2
click at [171, 230] on div "less Background color #2C3E50 Primary color #2980B9 Secondary color #27AE60 Fon…" at bounding box center [177, 213] width 240 height 138
drag, startPoint x: 253, startPoint y: 252, endPoint x: 219, endPoint y: 252, distance: 34.6
click at [219, 252] on div "#0a0a0a Supported formats #0852ed rgb(8, 82, 237) rgba(8, 82, 237, 90%) hsv(221…" at bounding box center [240, 286] width 112 height 285
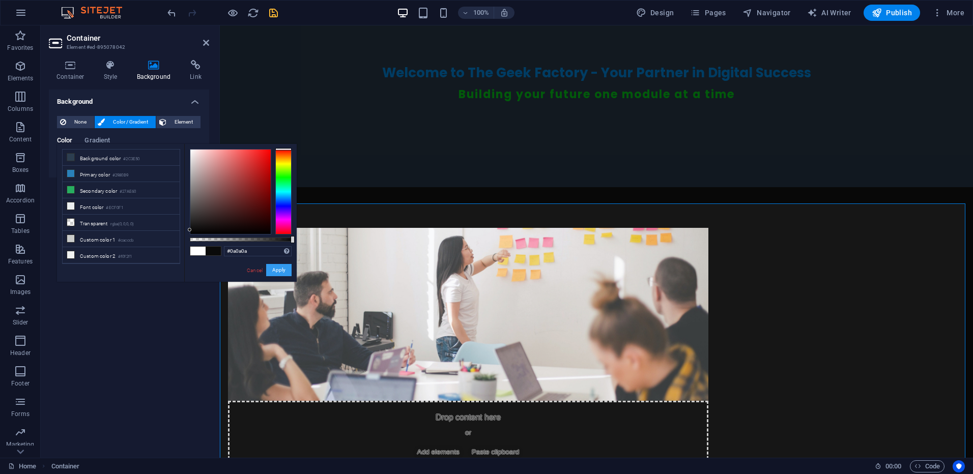
click at [280, 270] on button "Apply" at bounding box center [278, 270] width 25 height 12
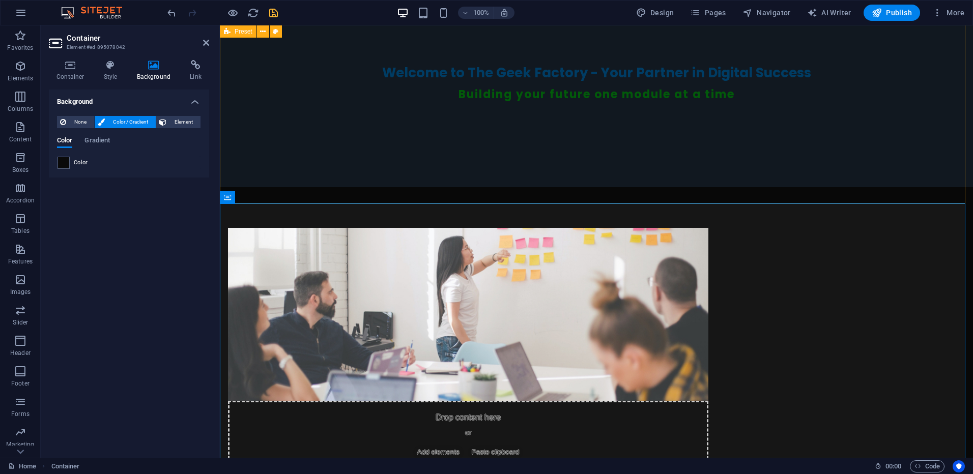
click at [270, 187] on div "Drop content here or Add elements Paste clipboard About Us At The Geek Factory,…" at bounding box center [596, 416] width 753 height 459
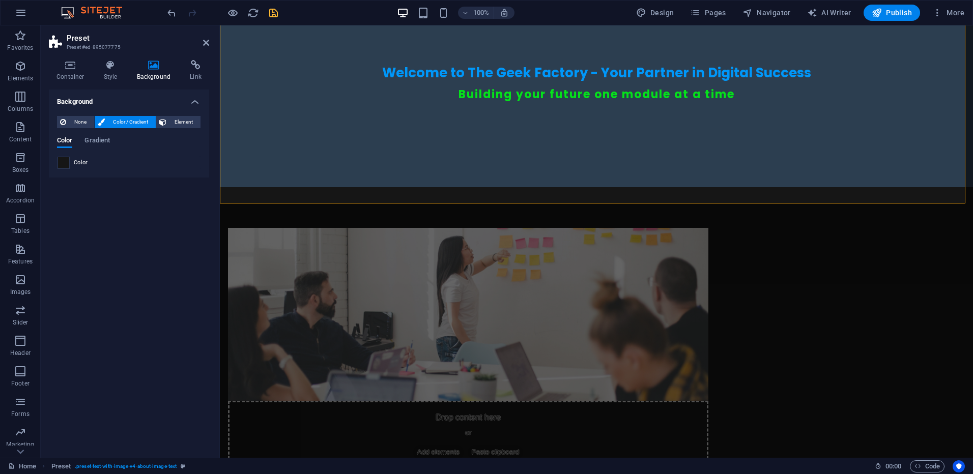
click at [65, 163] on span at bounding box center [63, 162] width 11 height 11
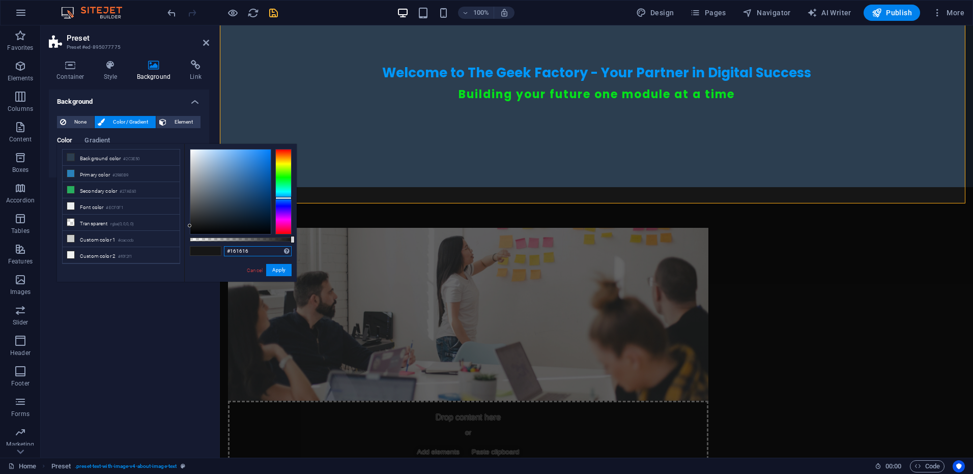
click at [255, 251] on input "#161616" at bounding box center [258, 251] width 68 height 10
paste input "0a0a0a"
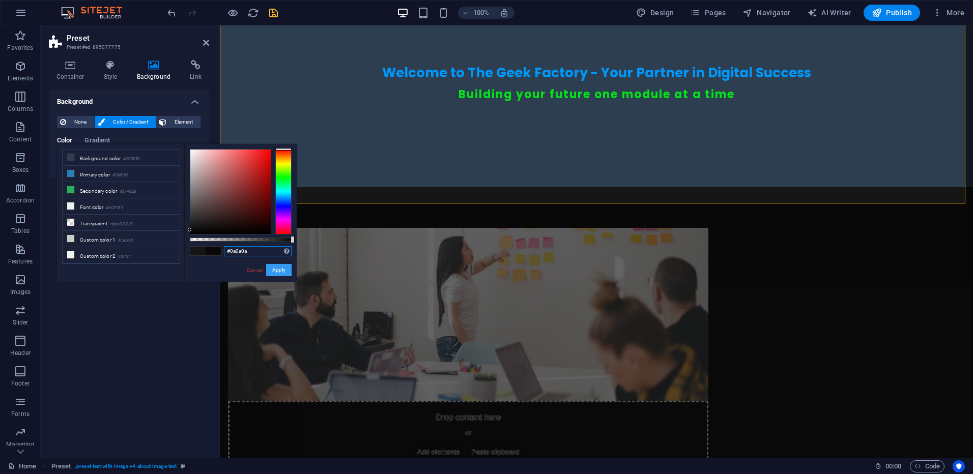
type input "#0a0a0a"
click at [281, 272] on button "Apply" at bounding box center [278, 270] width 25 height 12
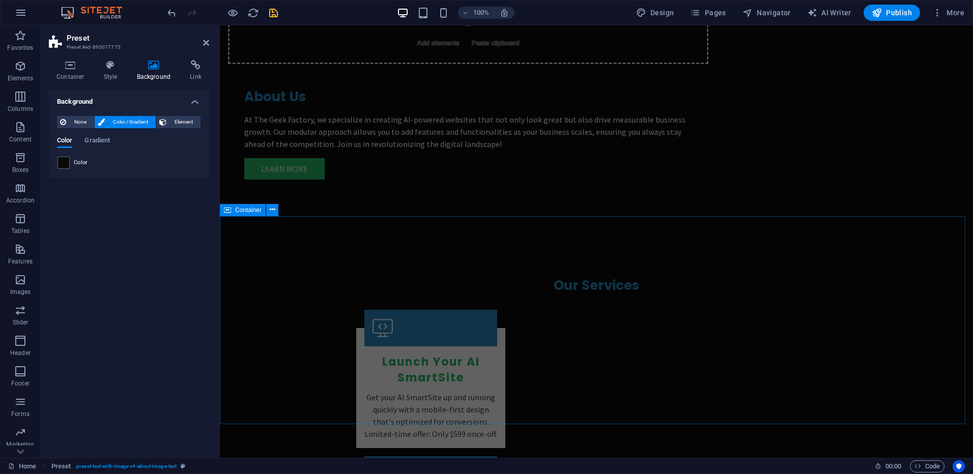
scroll to position [967, 0]
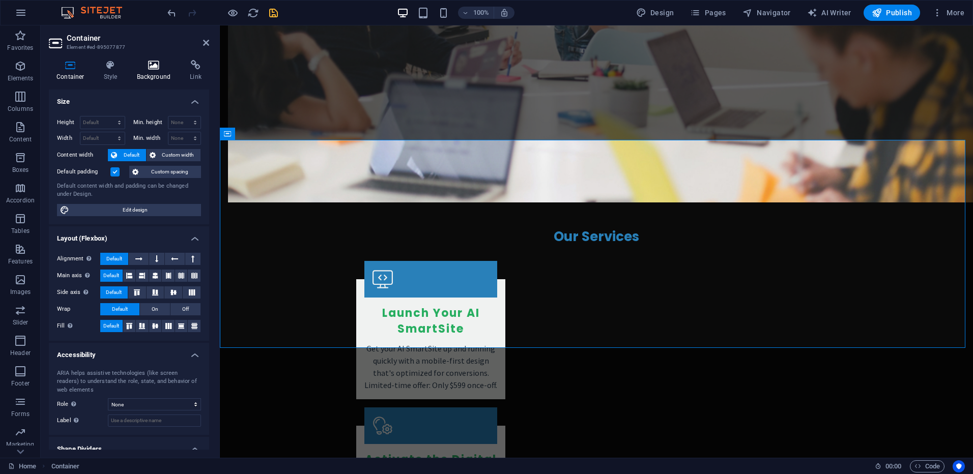
click at [150, 65] on icon at bounding box center [153, 65] width 49 height 10
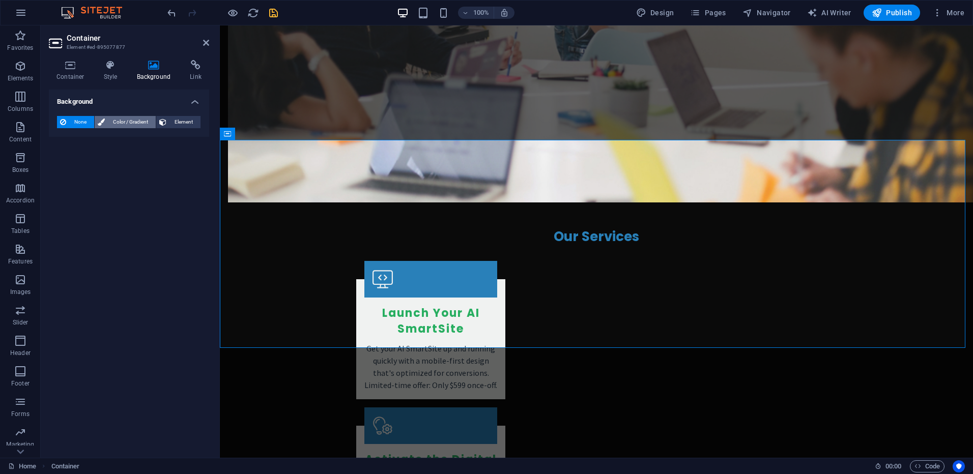
click at [128, 123] on span "Color / Gradient" at bounding box center [130, 122] width 45 height 12
click at [63, 163] on span at bounding box center [63, 162] width 11 height 11
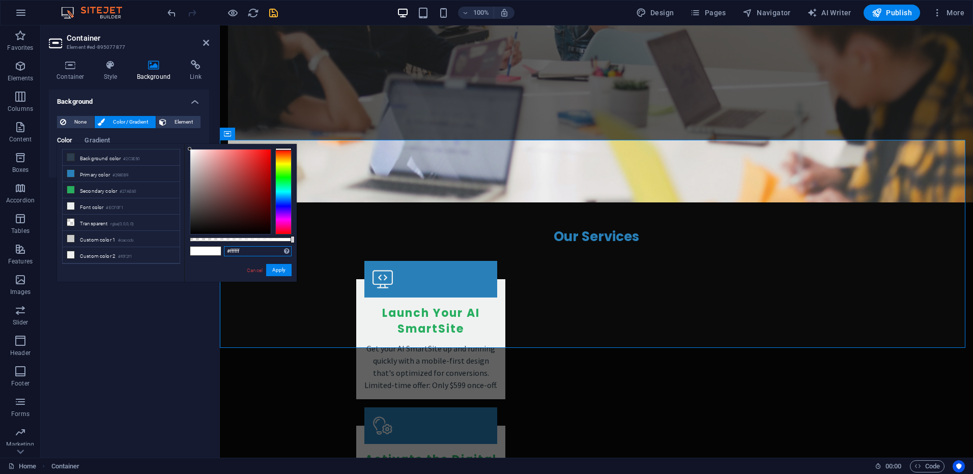
click at [251, 251] on input "#ffffff" at bounding box center [258, 251] width 68 height 10
paste input "0a0a0a"
type input "#0a0a0a"
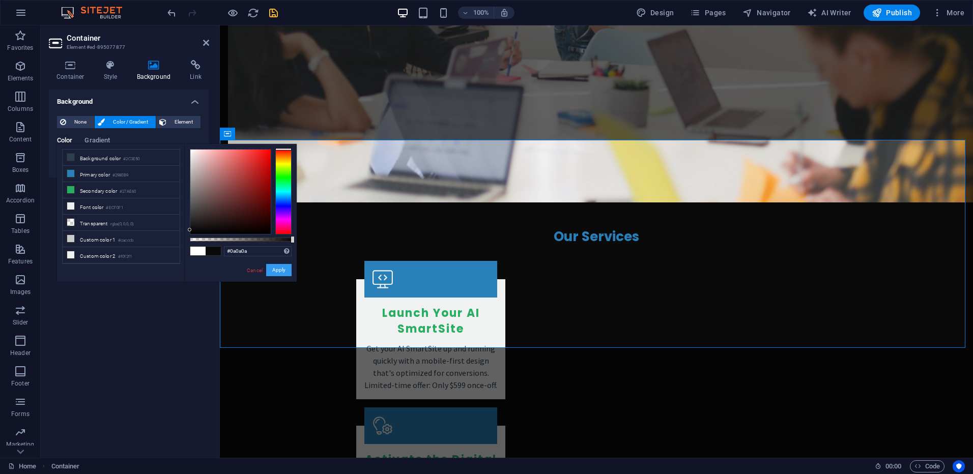
click at [280, 269] on button "Apply" at bounding box center [278, 270] width 25 height 12
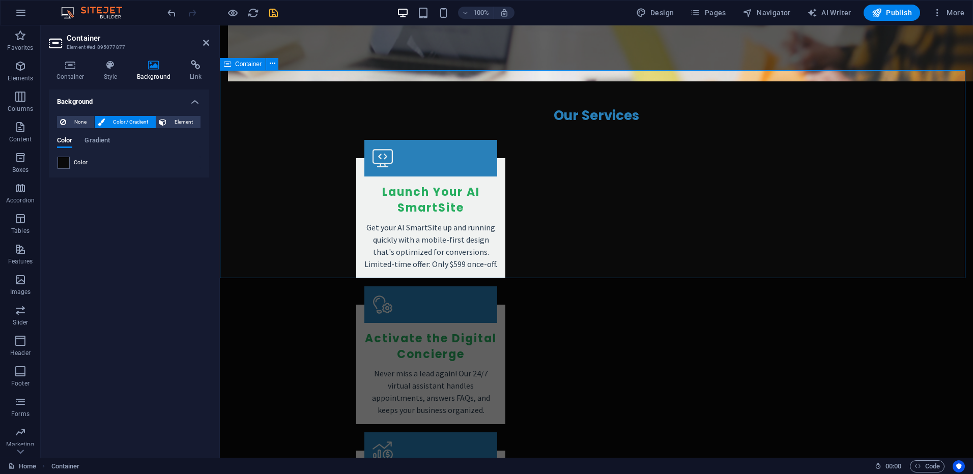
scroll to position [1119, 0]
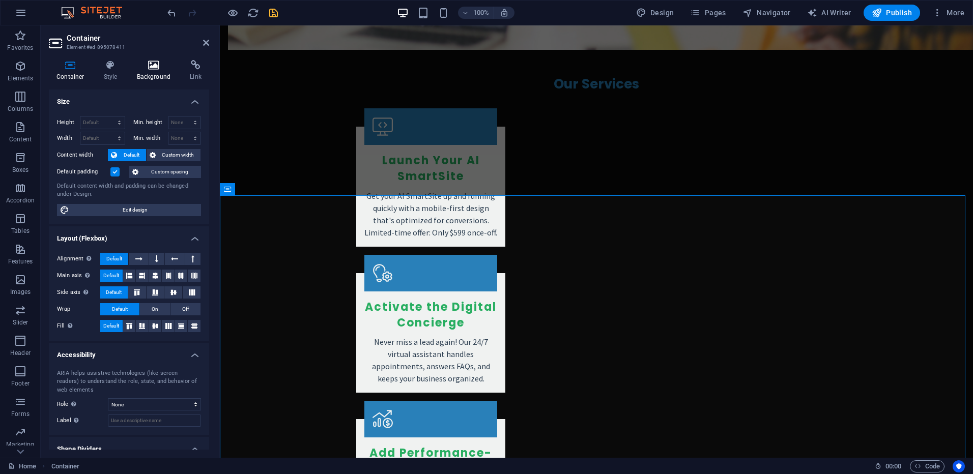
click at [151, 67] on icon at bounding box center [153, 65] width 49 height 10
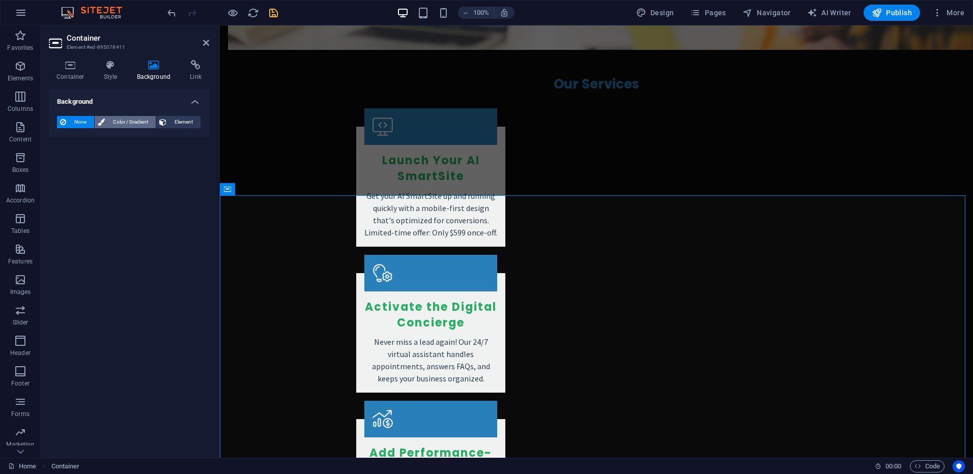
click at [126, 125] on span "Color / Gradient" at bounding box center [130, 122] width 45 height 12
click at [64, 162] on span at bounding box center [63, 162] width 11 height 11
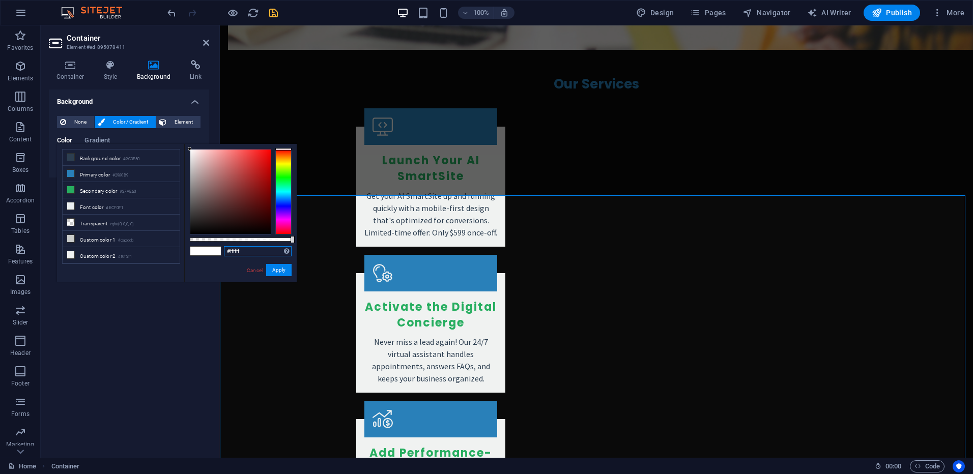
click at [249, 253] on input "#ffffff" at bounding box center [258, 251] width 68 height 10
click at [250, 253] on input "#ffffff" at bounding box center [258, 251] width 68 height 10
click at [253, 251] on input "#ffffff" at bounding box center [258, 251] width 68 height 10
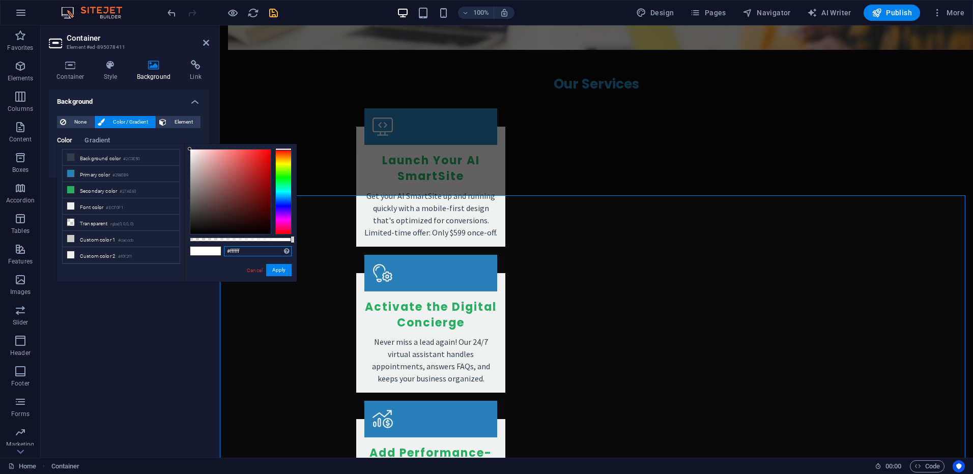
paste input "0a0a0a"
type input "#0a0a0a"
click at [280, 271] on button "Apply" at bounding box center [278, 270] width 25 height 12
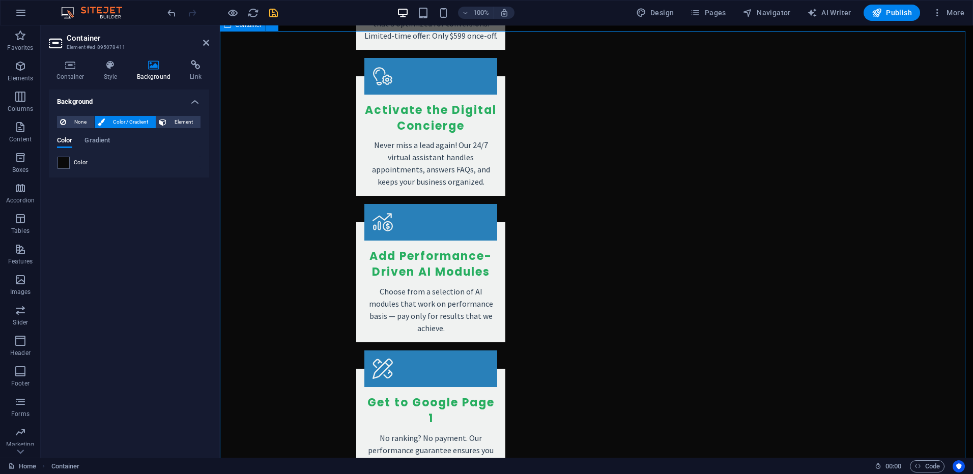
scroll to position [1323, 0]
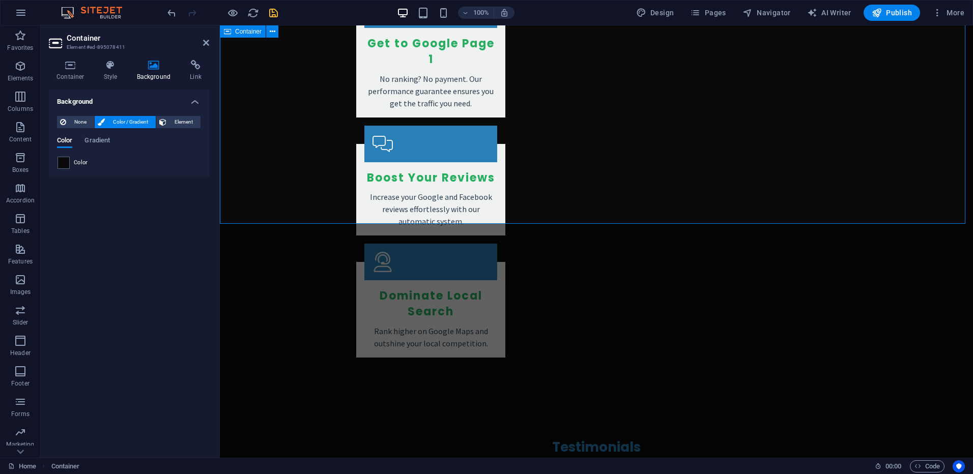
scroll to position [1679, 0]
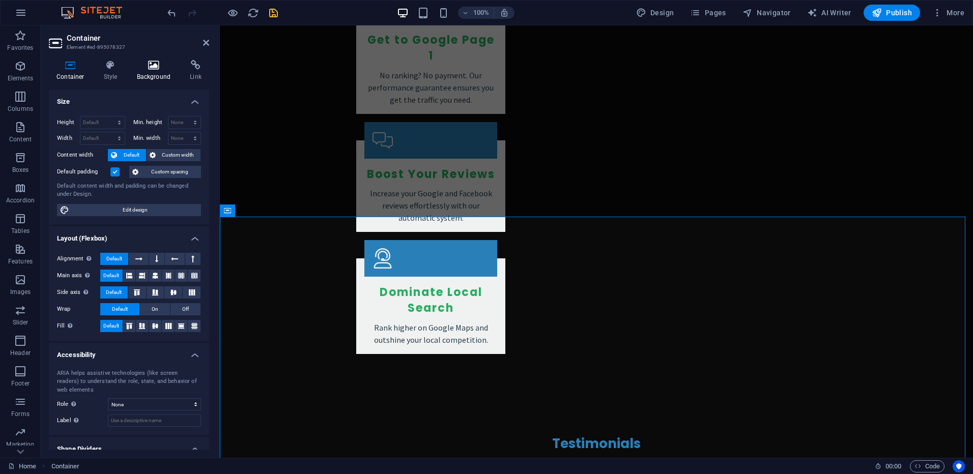
click at [154, 71] on h4 "Background" at bounding box center [155, 70] width 53 height 21
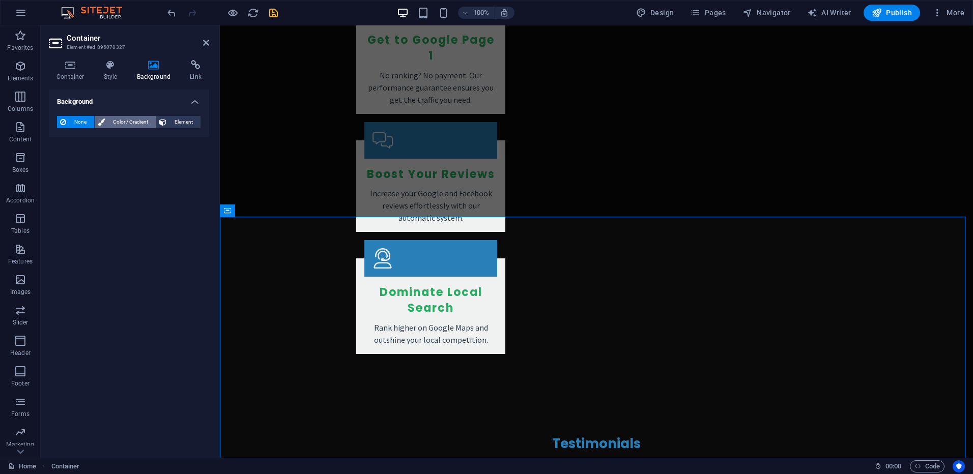
click at [132, 123] on span "Color / Gradient" at bounding box center [130, 122] width 45 height 12
click at [64, 163] on span at bounding box center [63, 162] width 11 height 11
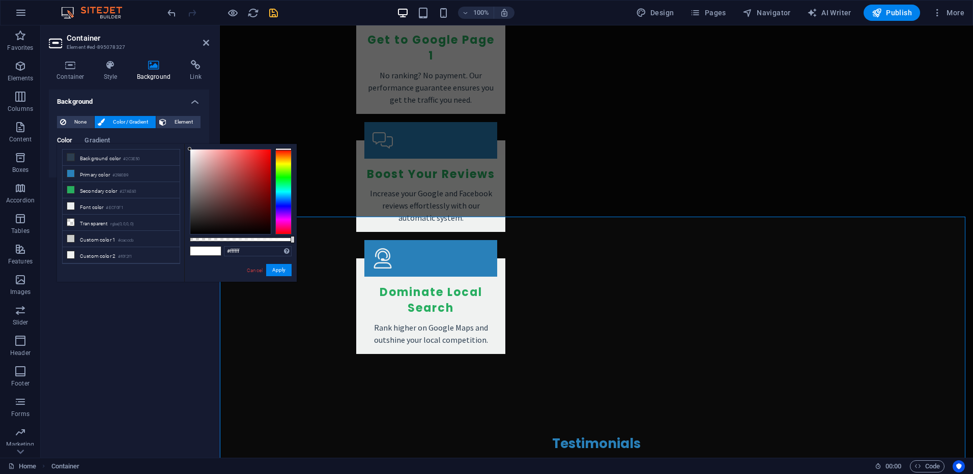
click at [205, 250] on span at bounding box center [197, 251] width 15 height 9
click at [253, 249] on input "#ffffff" at bounding box center [258, 251] width 68 height 10
paste input "0a0a0a"
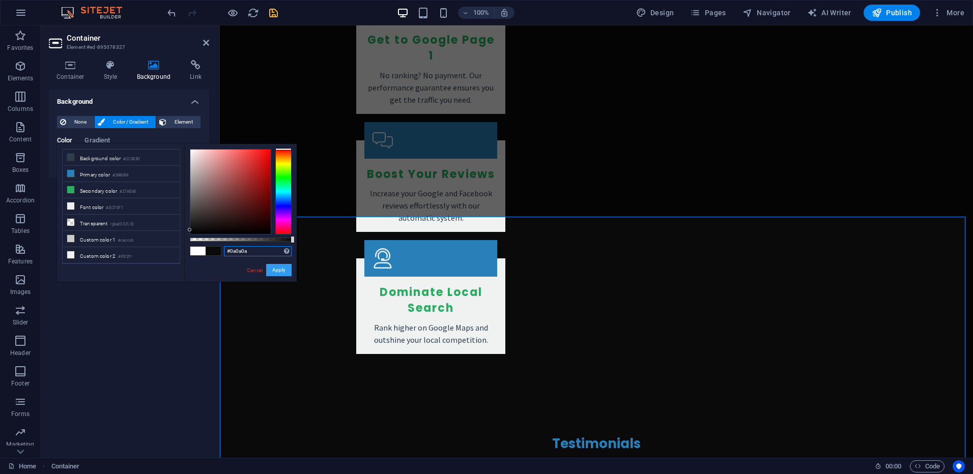
type input "#0a0a0a"
click at [284, 270] on button "Apply" at bounding box center [278, 270] width 25 height 12
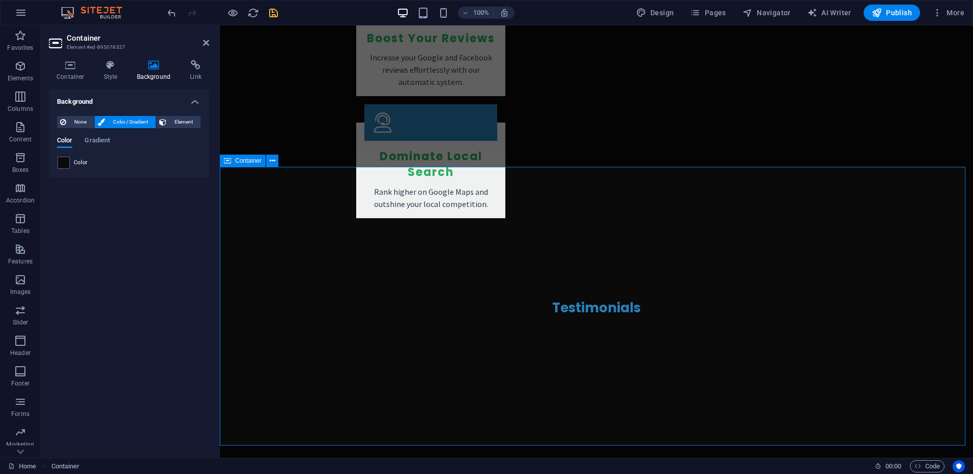
scroll to position [1907, 0]
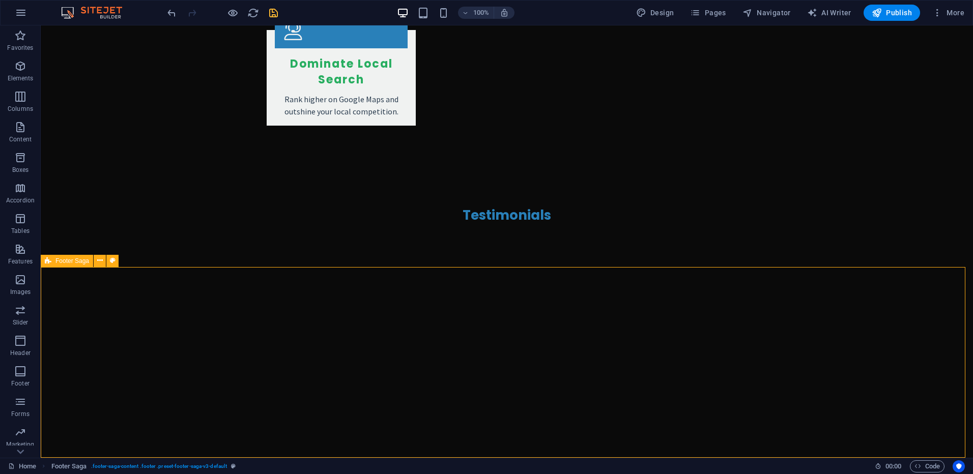
select select "footer"
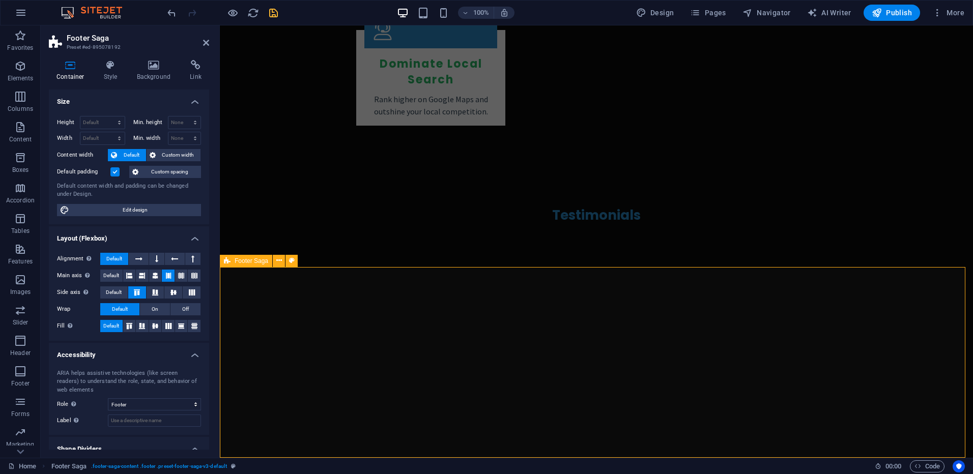
click at [145, 65] on icon at bounding box center [153, 65] width 49 height 10
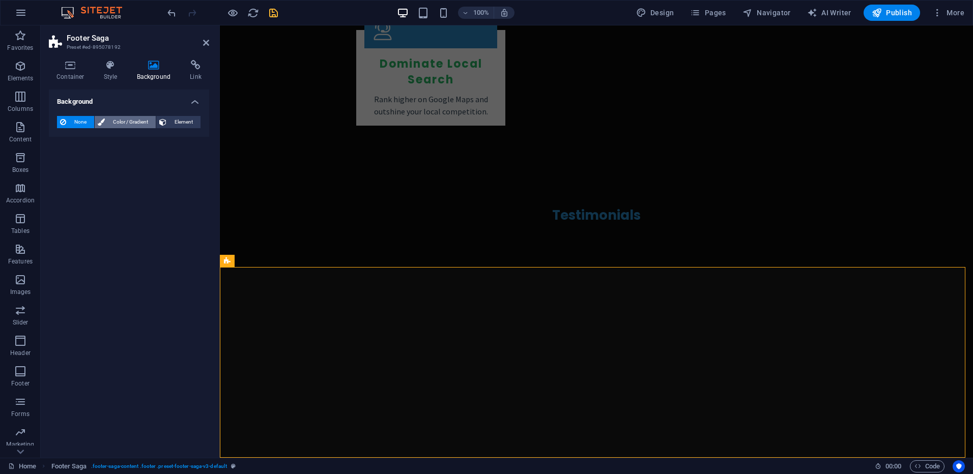
click at [131, 121] on span "Color / Gradient" at bounding box center [130, 122] width 45 height 12
click at [66, 163] on span at bounding box center [63, 162] width 11 height 11
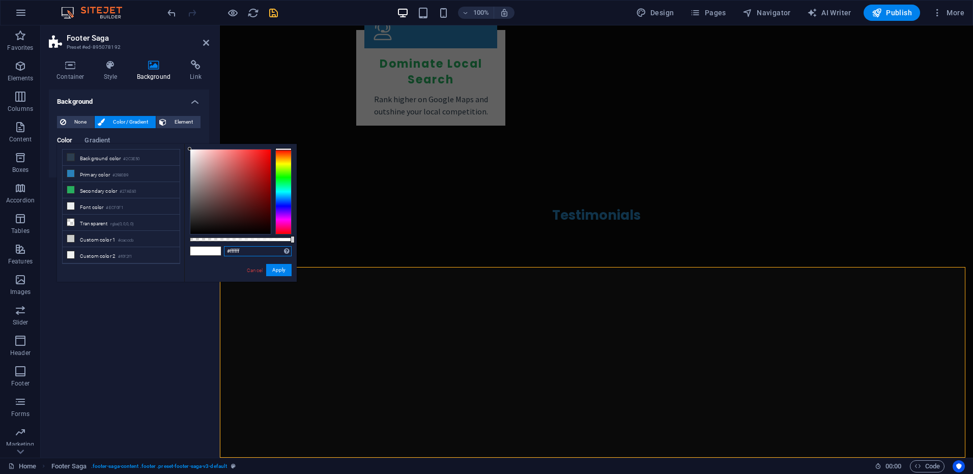
click at [253, 249] on input "#ffffff" at bounding box center [258, 251] width 68 height 10
click at [254, 249] on input "#ffffff" at bounding box center [258, 251] width 68 height 10
click at [253, 248] on input "#ffffff" at bounding box center [258, 251] width 68 height 10
paste input "0a0a0a"
type input "#0a0a0a"
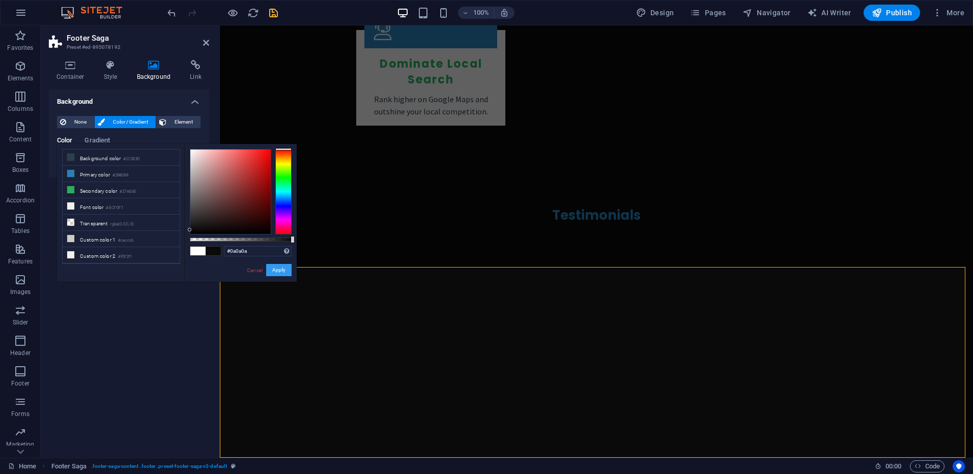
click at [284, 273] on button "Apply" at bounding box center [278, 270] width 25 height 12
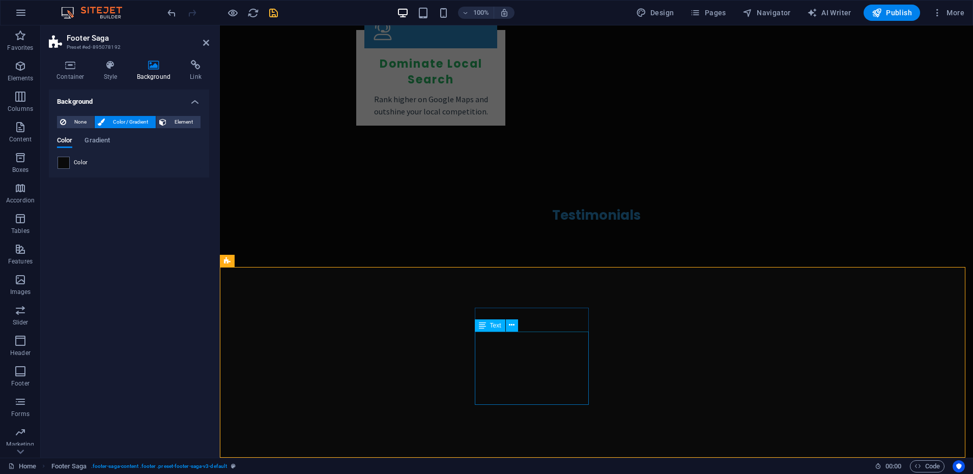
click at [70, 67] on icon at bounding box center [70, 65] width 43 height 10
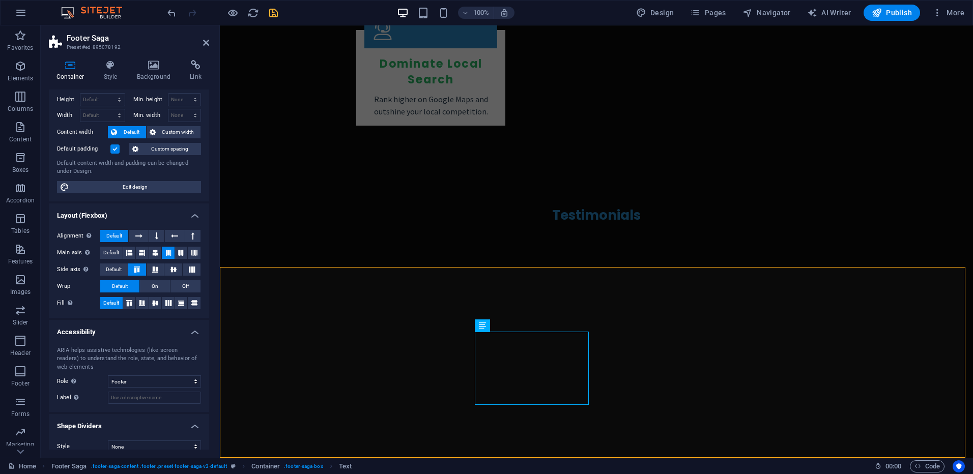
scroll to position [34, 0]
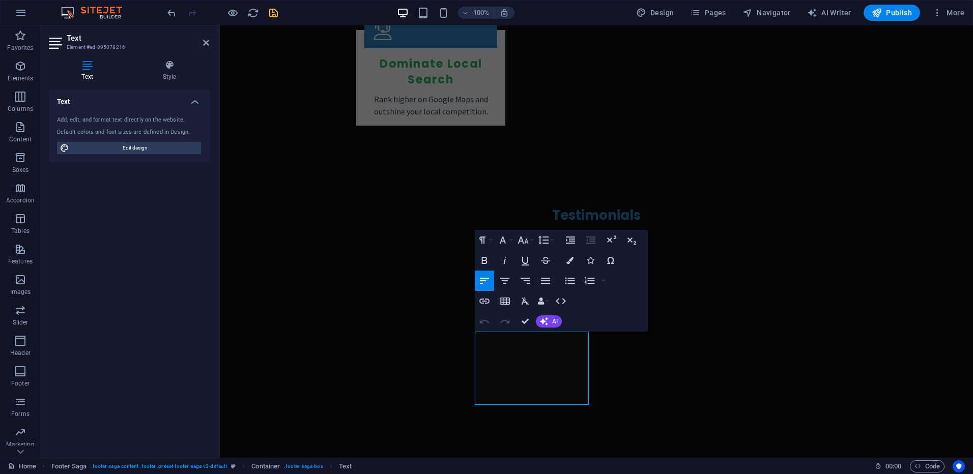
click at [83, 66] on icon at bounding box center [87, 65] width 77 height 10
click at [116, 145] on span "Edit design" at bounding box center [135, 148] width 126 height 12
select select "px"
select select "200"
select select "px"
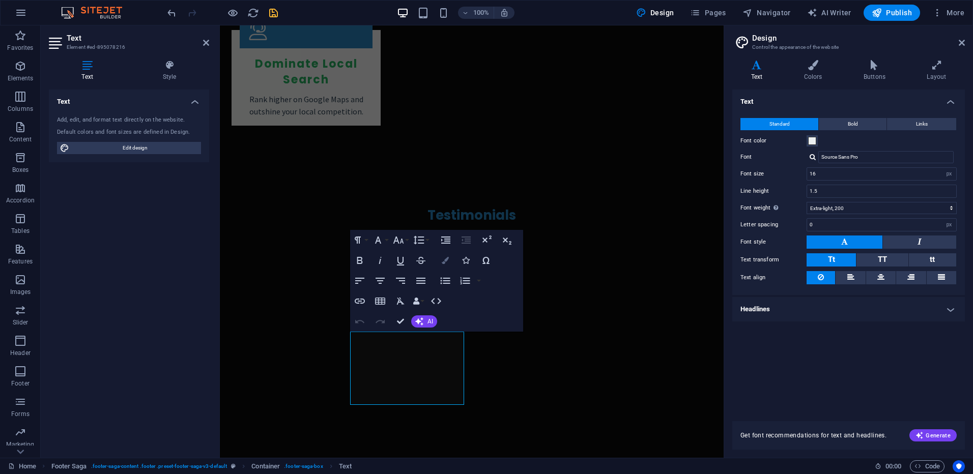
click at [444, 261] on icon "button" at bounding box center [445, 260] width 7 height 7
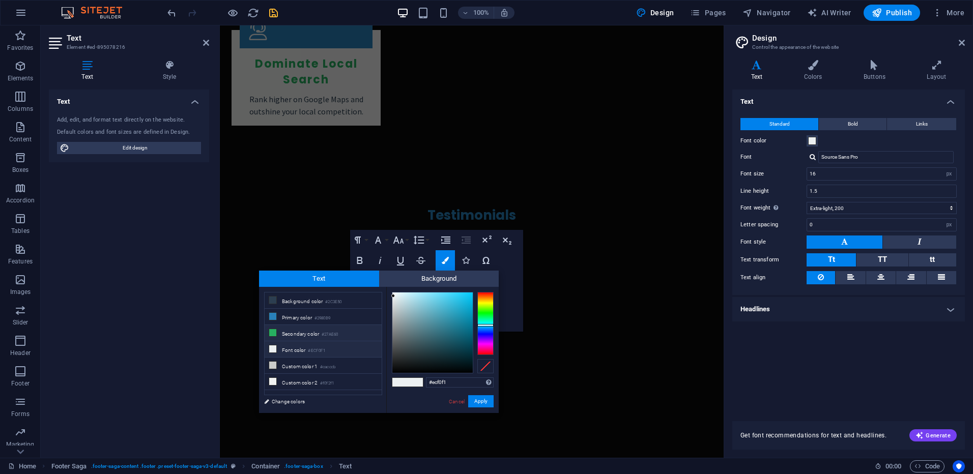
click at [362, 328] on li "Secondary color #27AE60" at bounding box center [323, 333] width 117 height 16
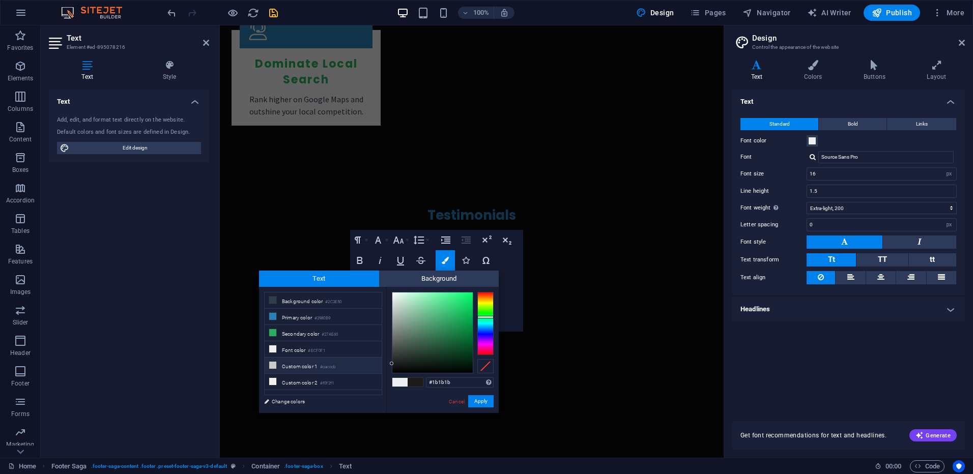
drag, startPoint x: 411, startPoint y: 344, endPoint x: 379, endPoint y: 364, distance: 37.4
click at [379, 364] on div "less Background color #2C3E50 Primary color #2980B9 Secondary color #27AE60 Fon…" at bounding box center [379, 350] width 240 height 126
click at [386, 363] on div "less Background color #2C3E50 Primary color #2980B9 Secondary color #27AE60 Fon…" at bounding box center [379, 350] width 240 height 126
type input "#202020"
click at [392, 362] on div at bounding box center [392, 362] width 4 height 4
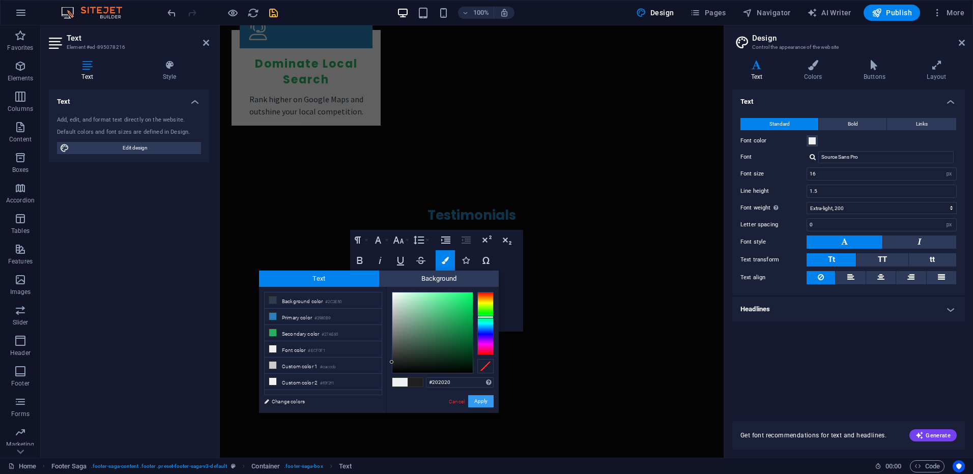
click at [480, 398] on button "Apply" at bounding box center [480, 401] width 25 height 12
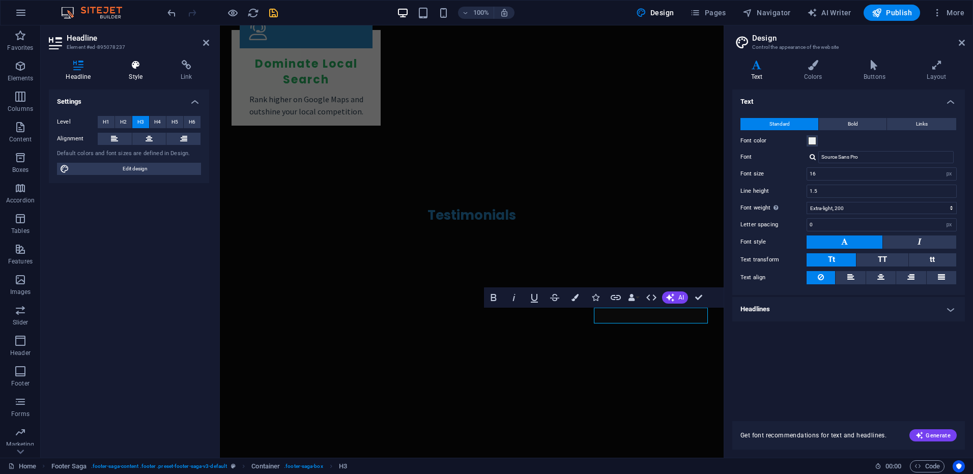
click at [136, 73] on h4 "Style" at bounding box center [138, 70] width 52 height 21
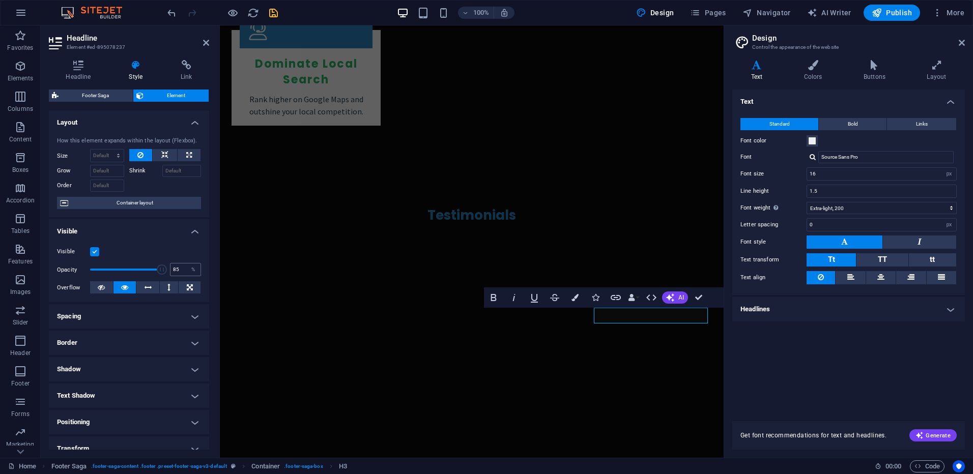
type input "100"
drag, startPoint x: 158, startPoint y: 271, endPoint x: 195, endPoint y: 270, distance: 37.2
click at [194, 270] on div "Opacity 100 %" at bounding box center [129, 269] width 144 height 15
click at [147, 208] on span "Container layout" at bounding box center [134, 203] width 127 height 12
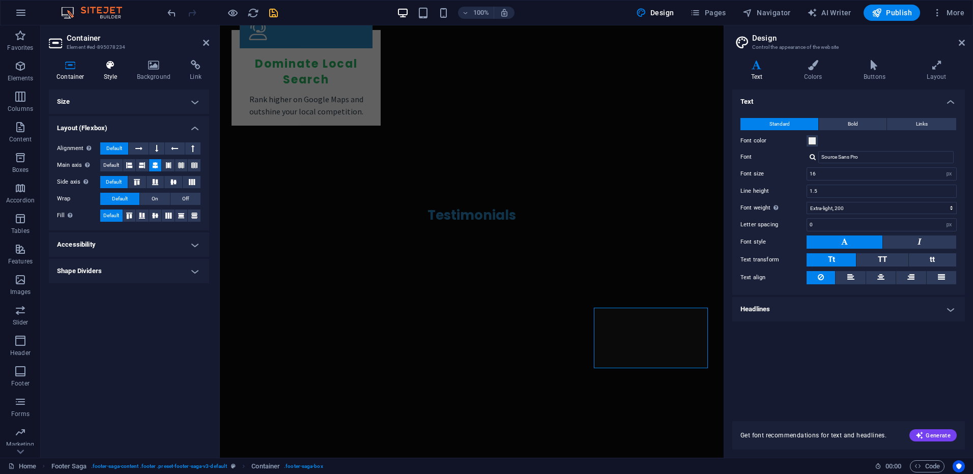
click at [110, 74] on h4 "Style" at bounding box center [112, 70] width 33 height 21
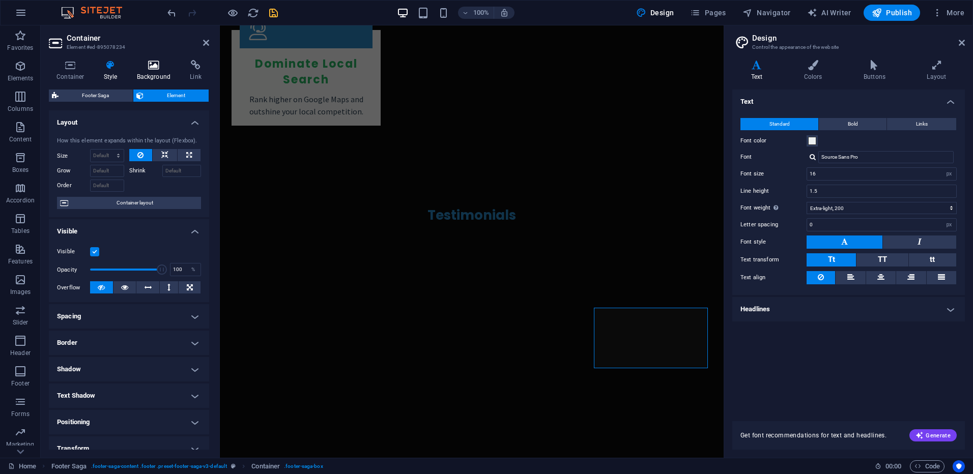
click at [153, 77] on h4 "Background" at bounding box center [155, 70] width 53 height 21
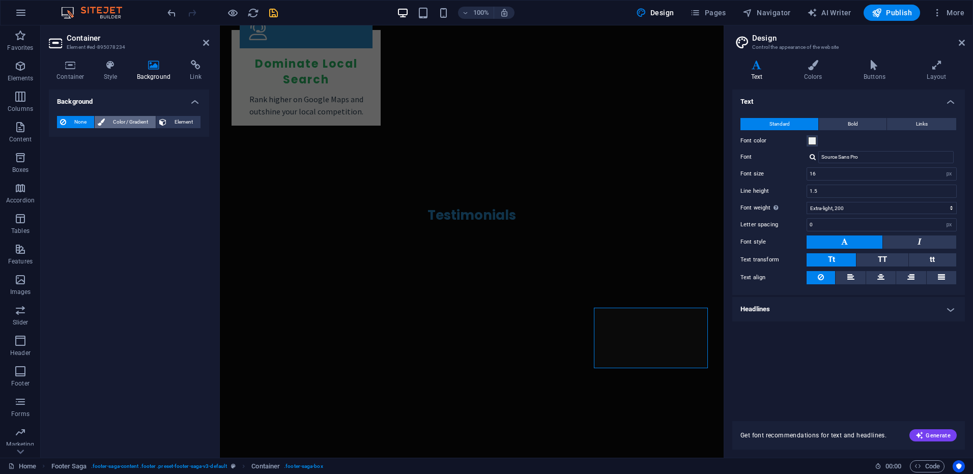
click at [142, 119] on span "Color / Gradient" at bounding box center [130, 122] width 45 height 12
click at [64, 161] on span at bounding box center [63, 162] width 11 height 11
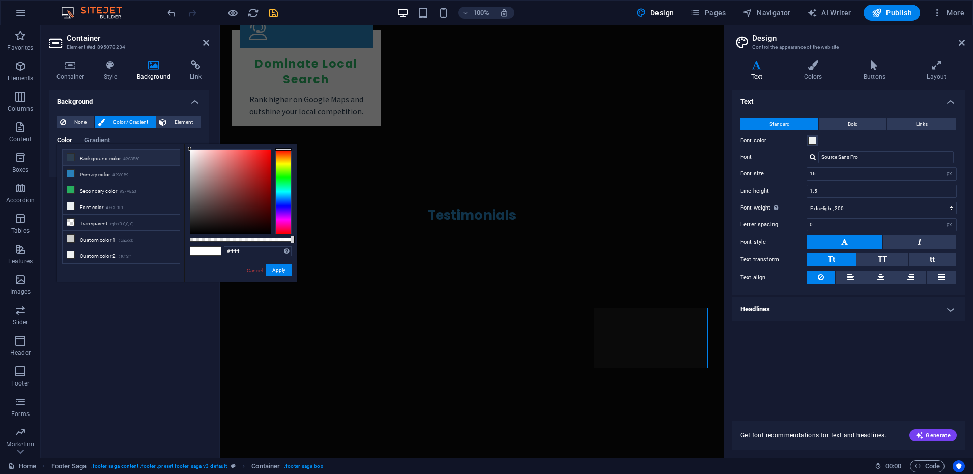
click at [76, 157] on li "Background color #2C3E50" at bounding box center [121, 158] width 117 height 16
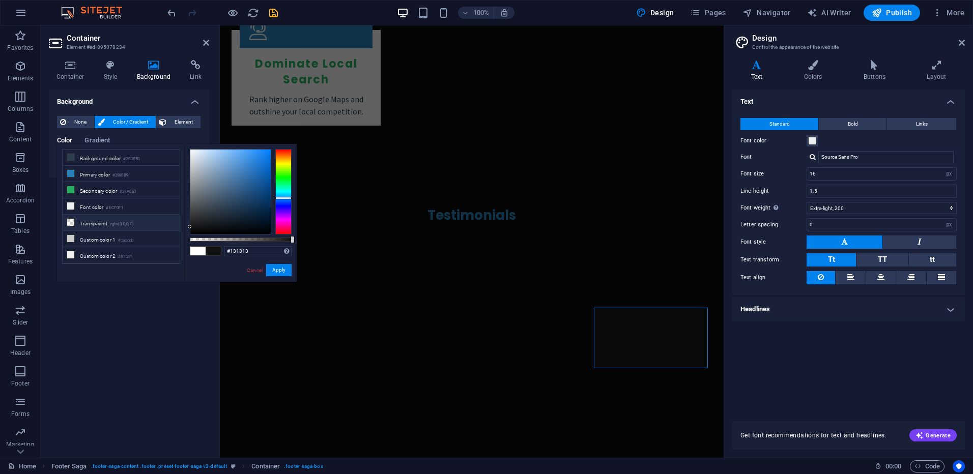
drag, startPoint x: 201, startPoint y: 224, endPoint x: 177, endPoint y: 227, distance: 24.6
click at [177, 227] on div "less Background color #2C3E50 Primary color #2980B9 Secondary color #27AE60 Fon…" at bounding box center [177, 213] width 240 height 138
drag, startPoint x: 252, startPoint y: 250, endPoint x: 222, endPoint y: 250, distance: 29.5
click at [222, 250] on div "#131313 Supported formats #0852ed rgb(8, 82, 237) rgba(8, 82, 237, 90%) hsv(221…" at bounding box center [240, 286] width 112 height 285
paste input "0a0a0a"
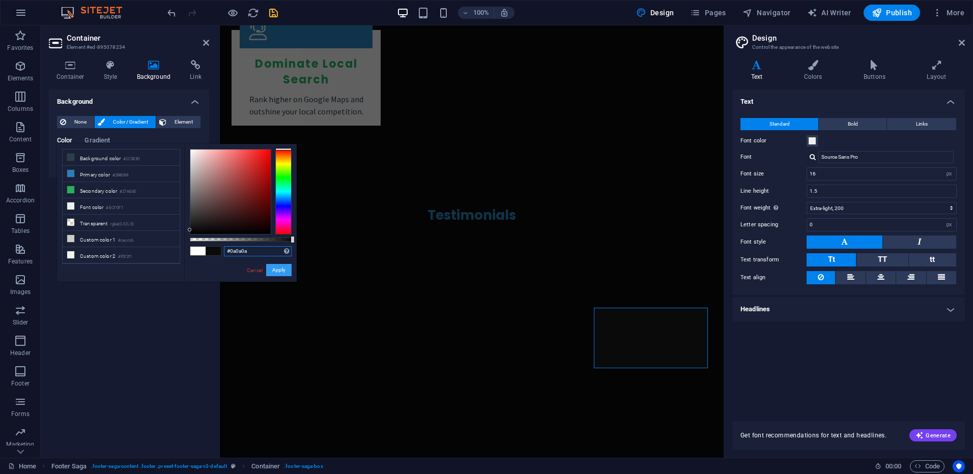
type input "#0a0a0a"
click at [273, 270] on button "Apply" at bounding box center [278, 270] width 25 height 12
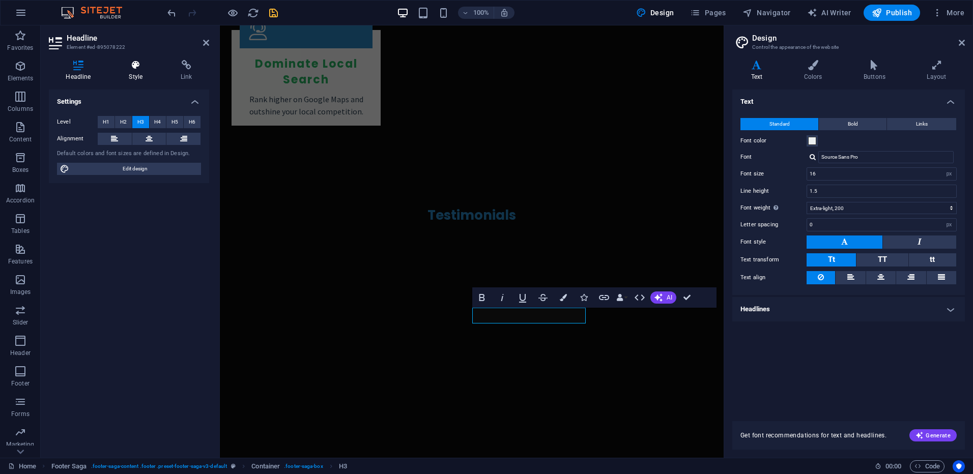
click at [133, 71] on h4 "Style" at bounding box center [138, 70] width 52 height 21
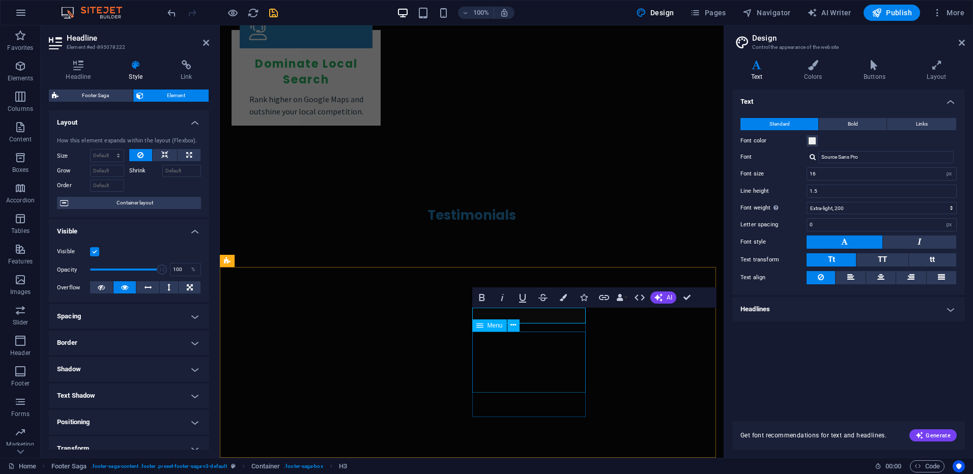
select select
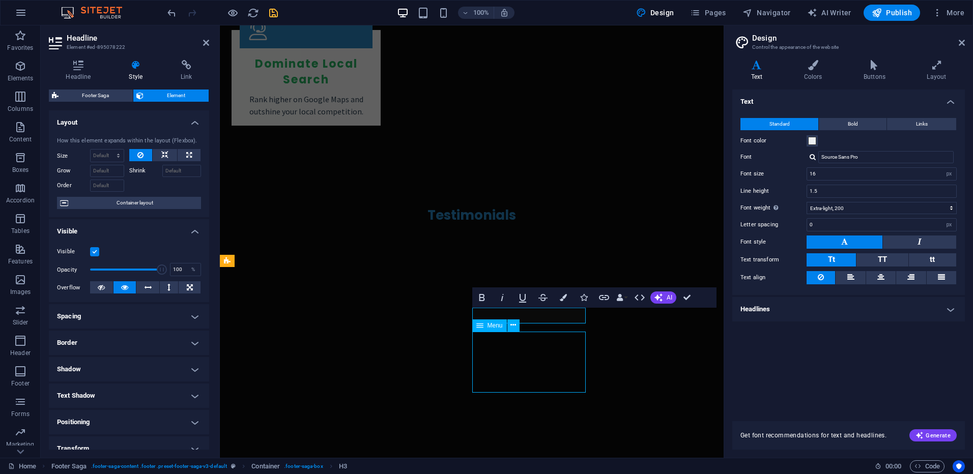
select select
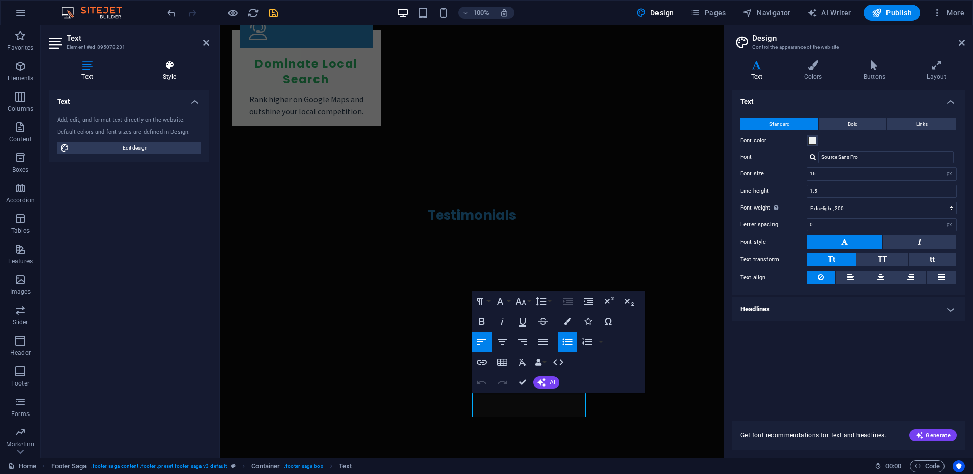
click at [167, 72] on h4 "Style" at bounding box center [169, 70] width 79 height 21
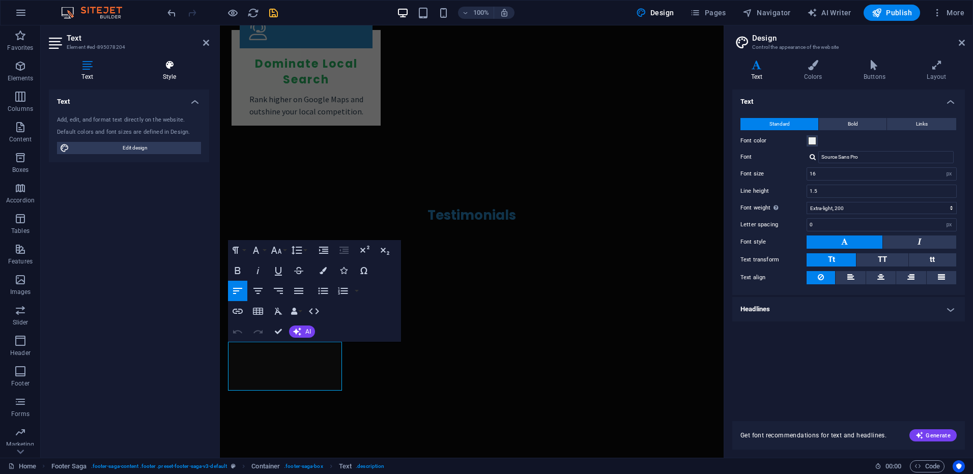
click at [162, 67] on icon at bounding box center [169, 65] width 79 height 10
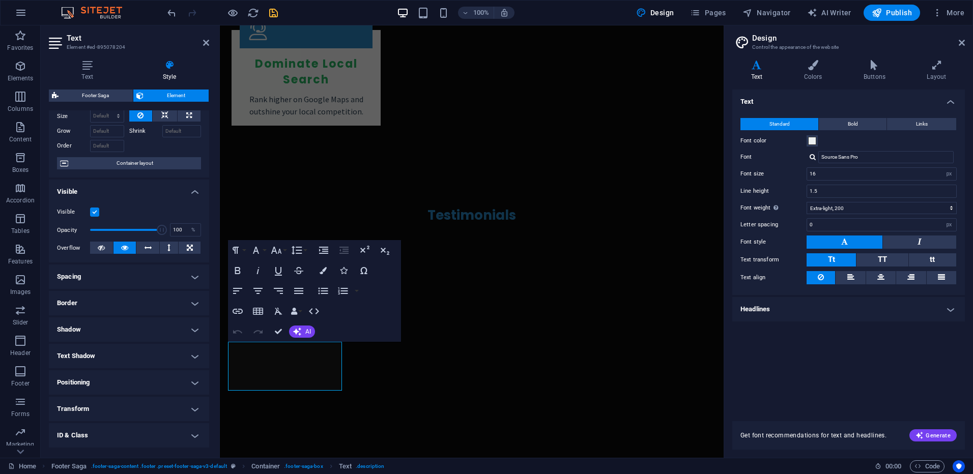
scroll to position [0, 0]
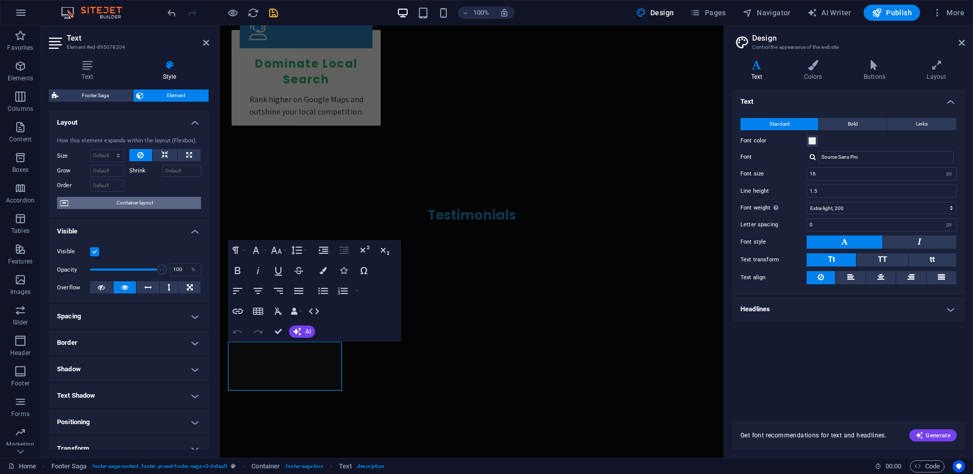
click at [155, 202] on span "Container layout" at bounding box center [134, 203] width 127 height 12
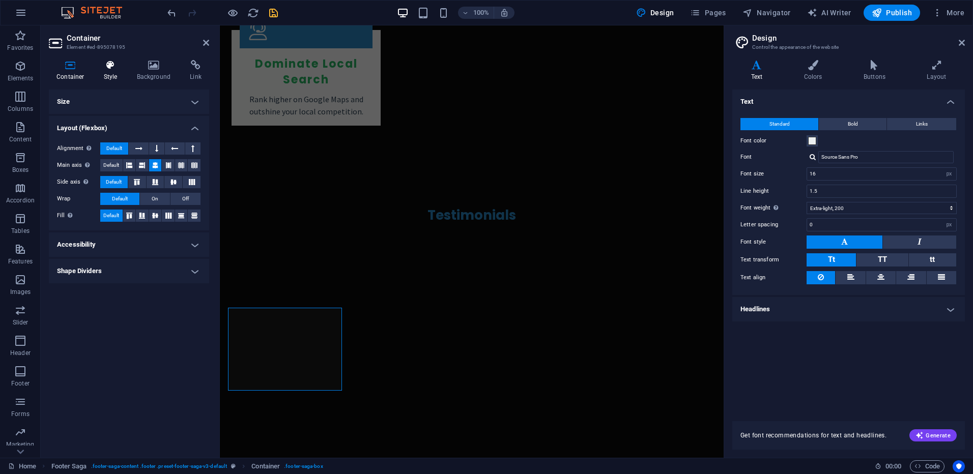
click at [112, 64] on icon at bounding box center [110, 65] width 29 height 10
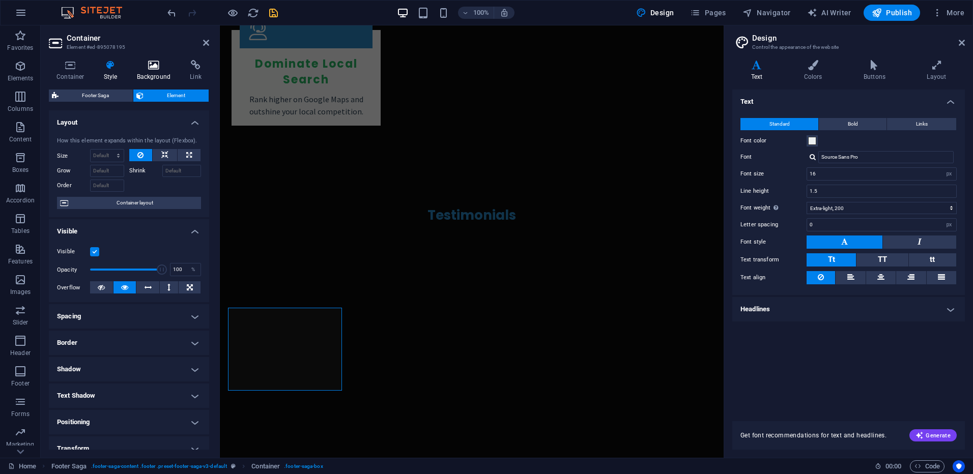
click at [153, 66] on icon at bounding box center [153, 65] width 49 height 10
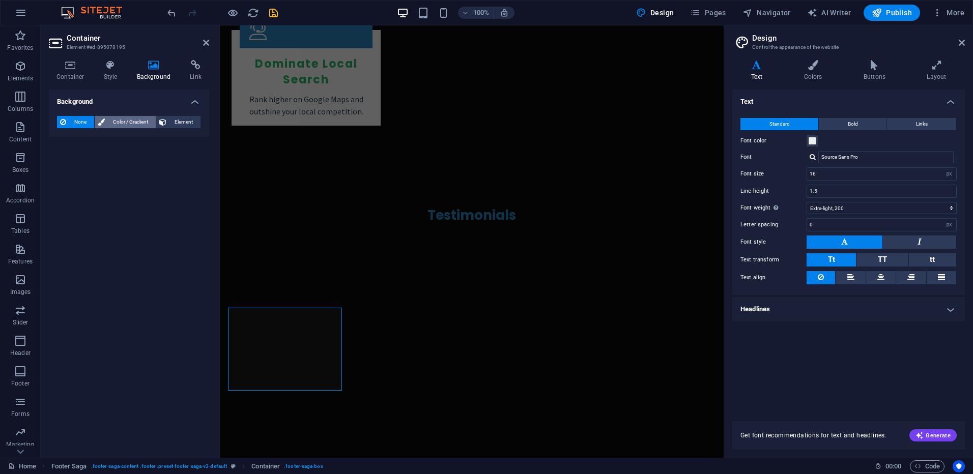
click at [119, 122] on span "Color / Gradient" at bounding box center [130, 122] width 45 height 12
click at [64, 165] on span at bounding box center [63, 162] width 11 height 11
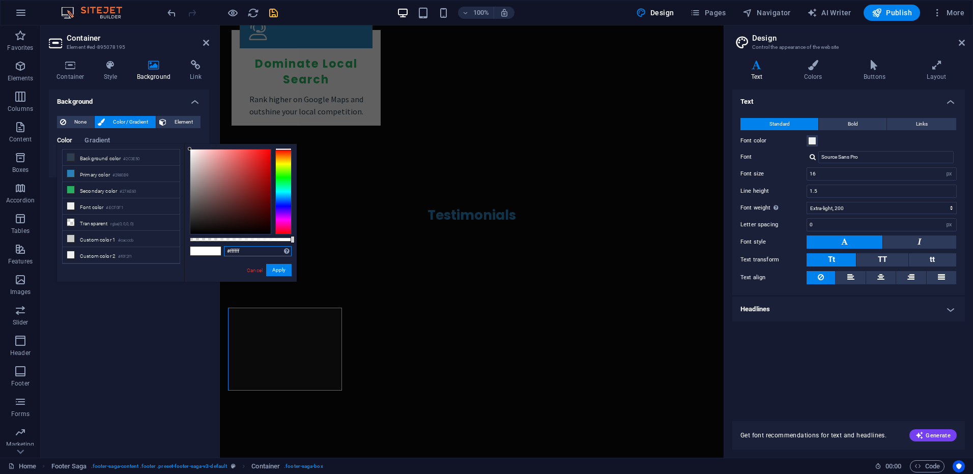
click at [247, 251] on input "#ffffff" at bounding box center [258, 251] width 68 height 10
paste input "0a0a0a"
type input "#0a0a0a"
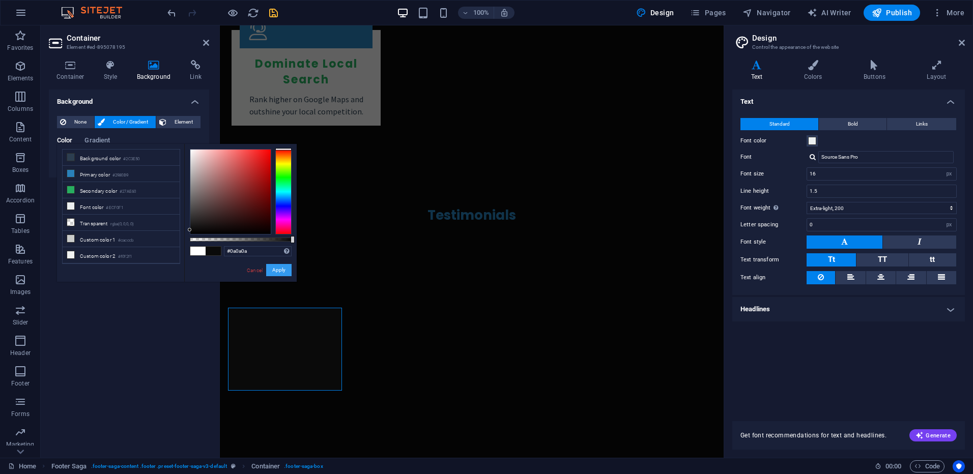
click at [280, 271] on button "Apply" at bounding box center [278, 270] width 25 height 12
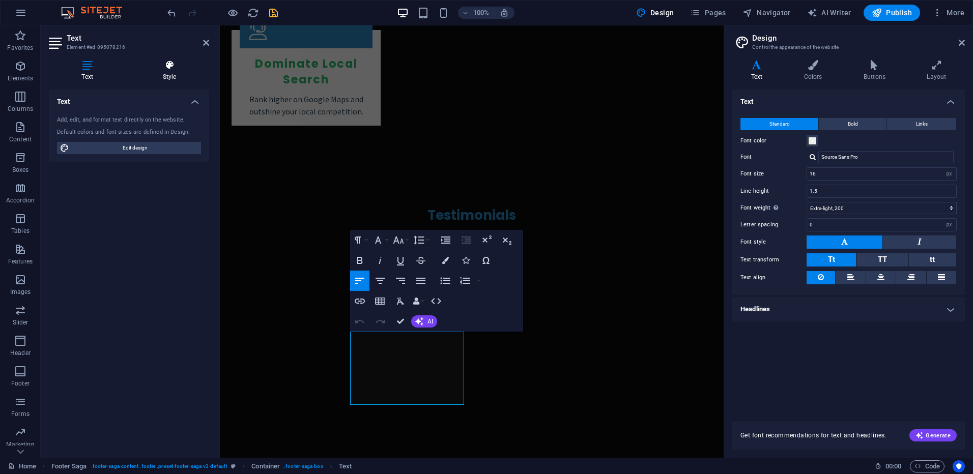
click at [166, 69] on icon at bounding box center [169, 65] width 79 height 10
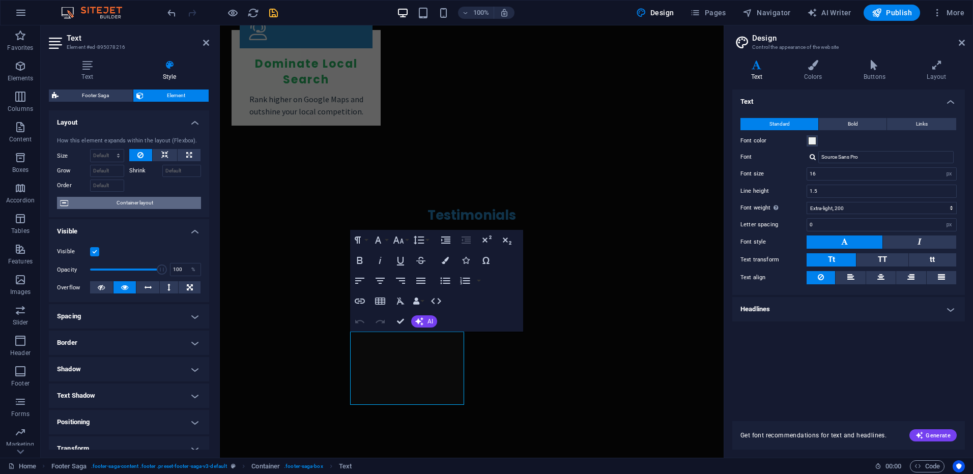
click at [134, 202] on span "Container layout" at bounding box center [134, 203] width 127 height 12
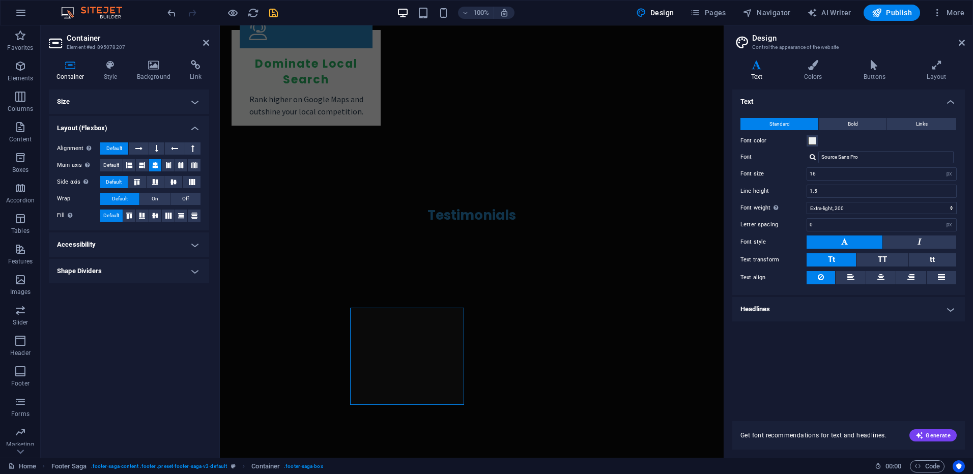
click at [150, 59] on div "Container Style Background Link Size Height Default px rem % vh vw Min. height …" at bounding box center [129, 255] width 177 height 406
click at [153, 71] on h4 "Background" at bounding box center [155, 70] width 53 height 21
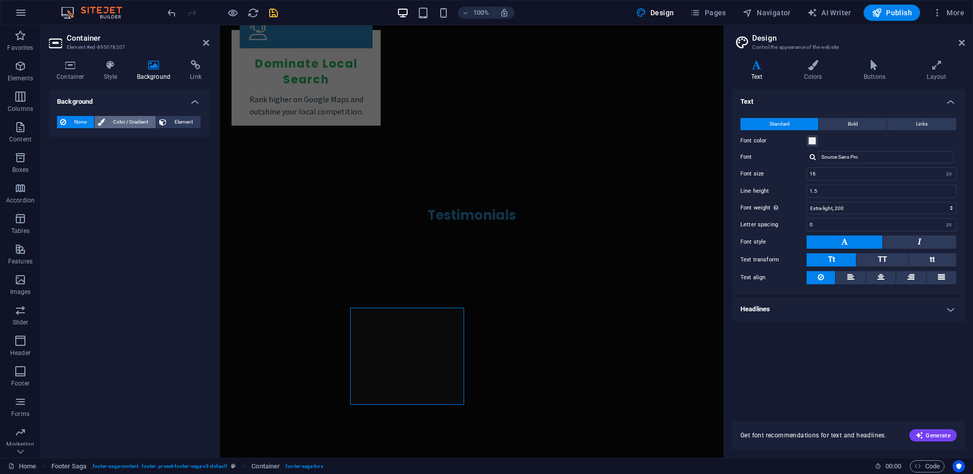
click at [125, 121] on span "Color / Gradient" at bounding box center [130, 122] width 45 height 12
click at [65, 162] on span at bounding box center [63, 162] width 11 height 11
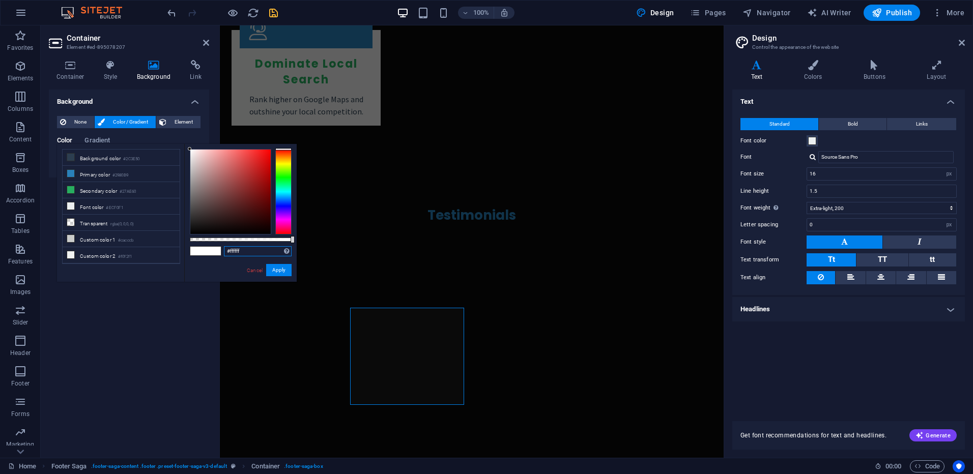
click at [250, 251] on input "#ffffff" at bounding box center [258, 251] width 68 height 10
paste input "0a0a0a"
type input "#0a0a0a"
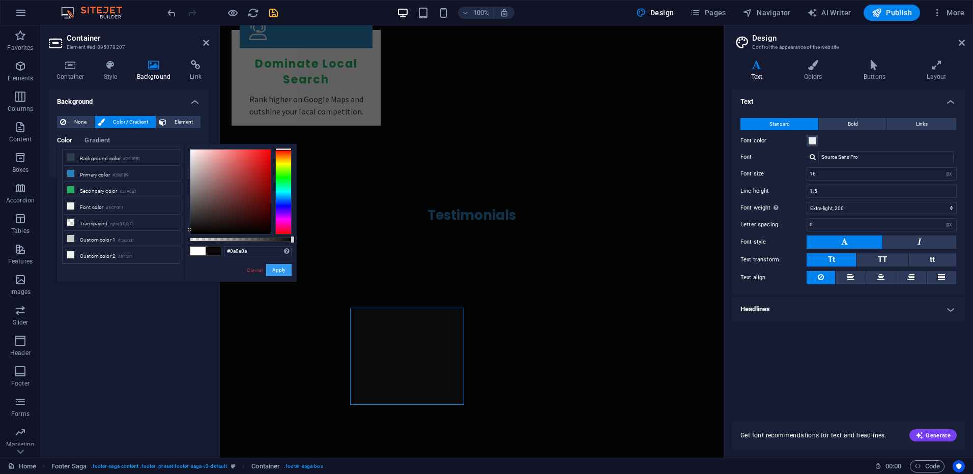
click at [278, 271] on button "Apply" at bounding box center [278, 270] width 25 height 12
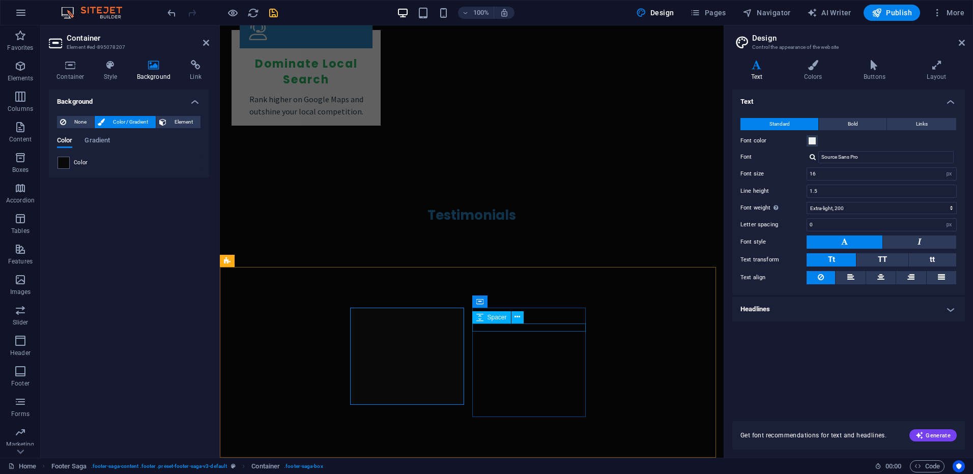
select select "px"
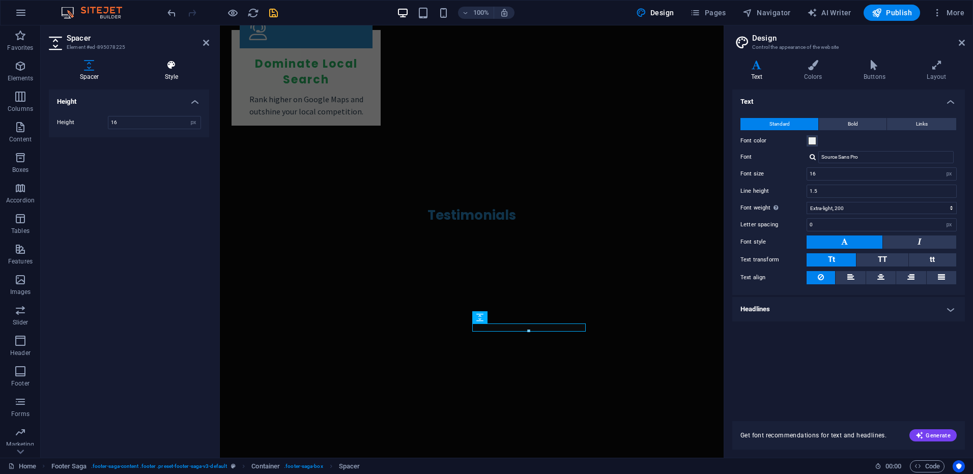
click at [165, 69] on icon at bounding box center [171, 65] width 75 height 10
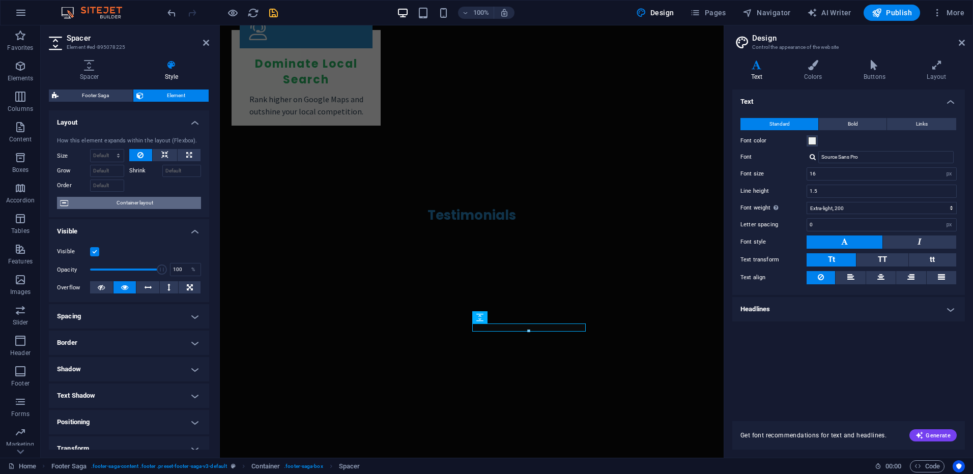
click at [128, 201] on span "Container layout" at bounding box center [134, 203] width 127 height 12
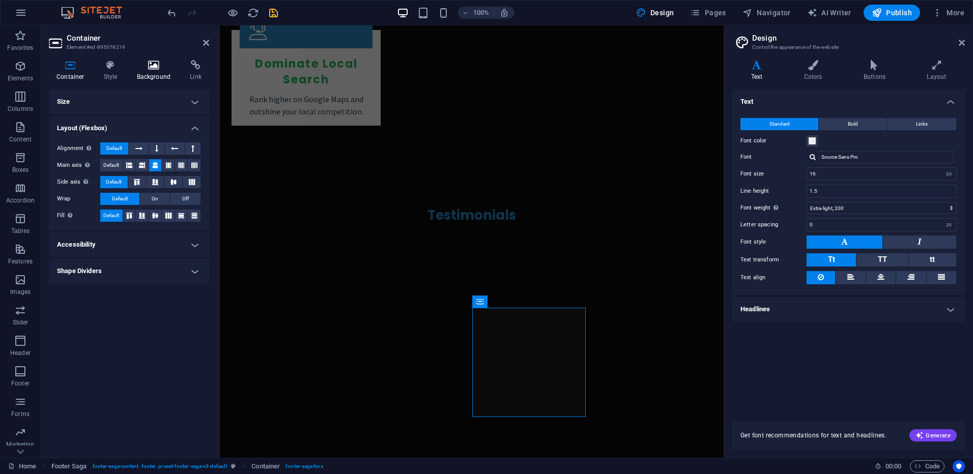
click at [151, 70] on h4 "Background" at bounding box center [155, 70] width 53 height 21
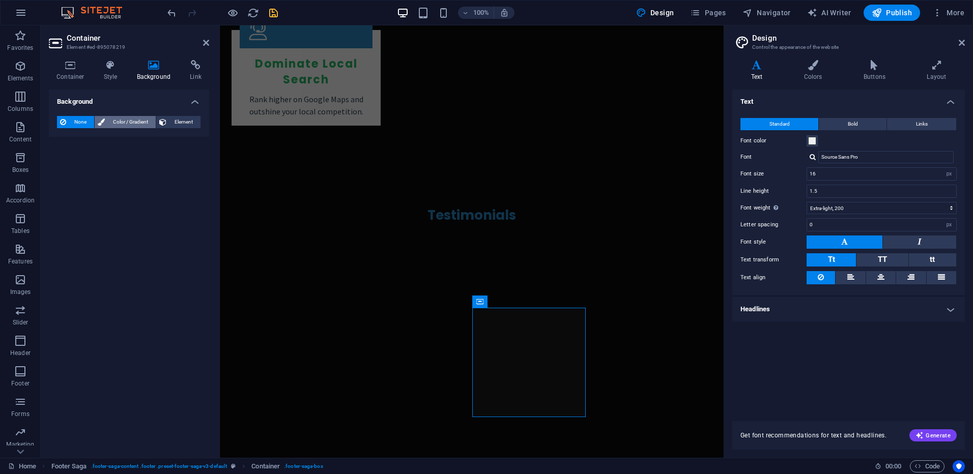
click at [109, 122] on span "Color / Gradient" at bounding box center [130, 122] width 45 height 12
click at [61, 165] on span at bounding box center [63, 162] width 11 height 11
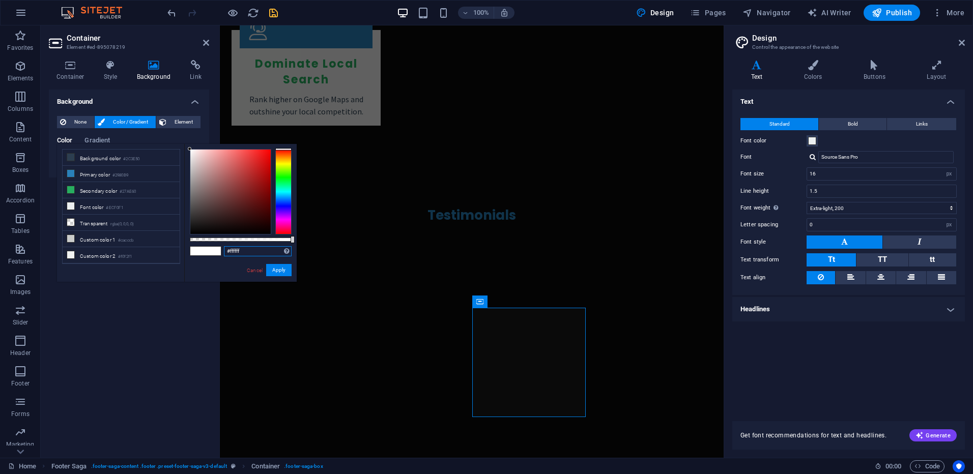
click at [259, 252] on input "#ffffff" at bounding box center [258, 251] width 68 height 10
paste input "0a0a0a"
type input "#0a0a0a"
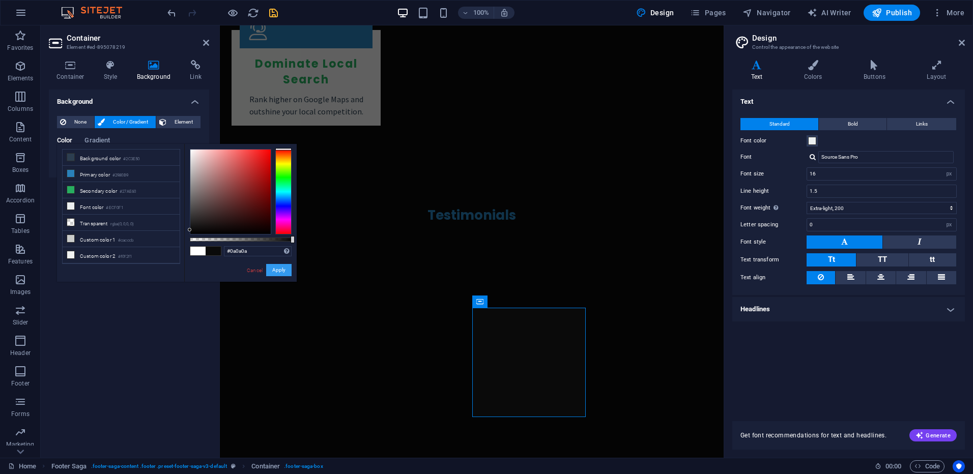
click at [281, 269] on button "Apply" at bounding box center [278, 270] width 25 height 12
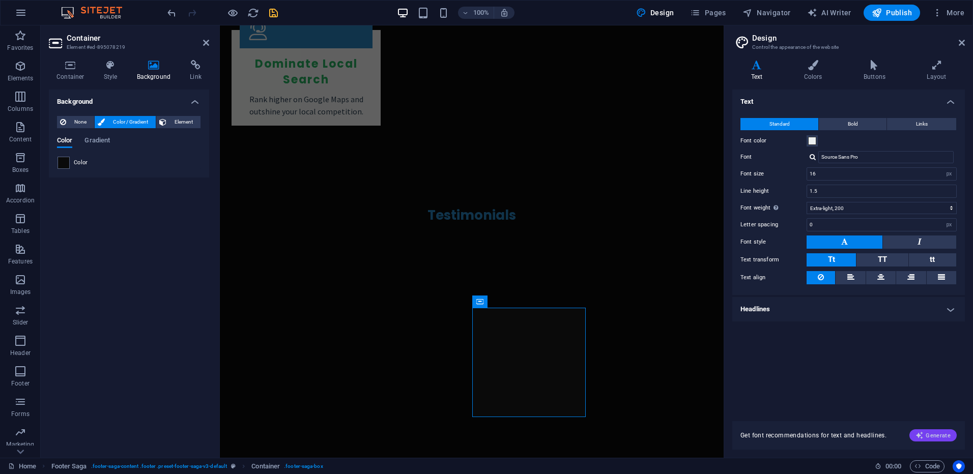
click at [932, 433] on span "Generate" at bounding box center [932, 435] width 35 height 8
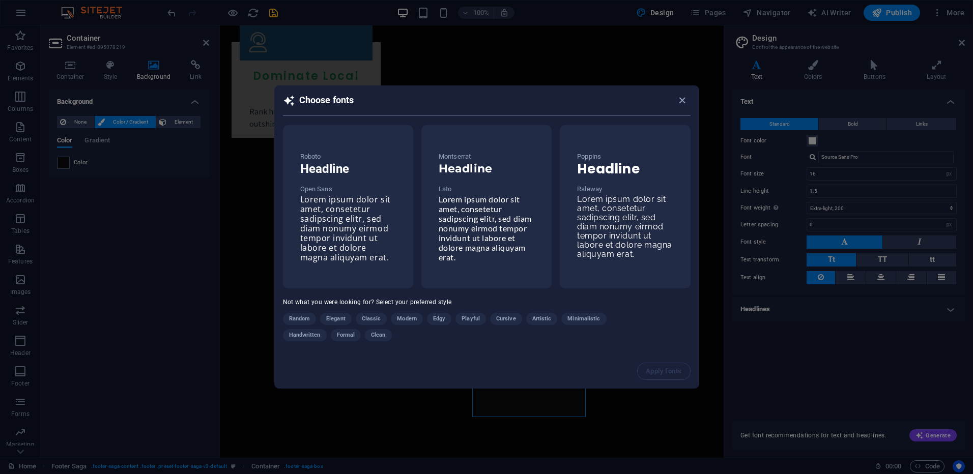
scroll to position [1907, 0]
click at [684, 98] on icon "button" at bounding box center [682, 101] width 12 height 12
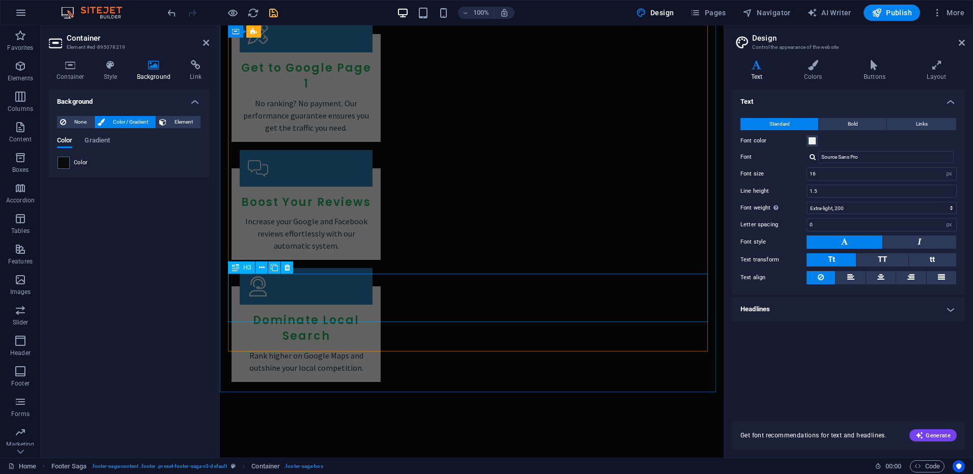
scroll to position [1704, 0]
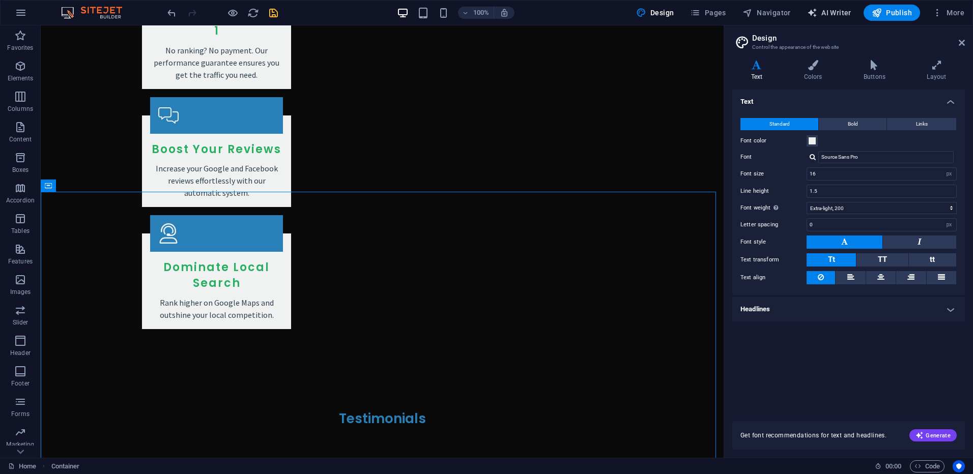
click at [827, 13] on span "AI Writer" at bounding box center [829, 13] width 44 height 10
select select "English"
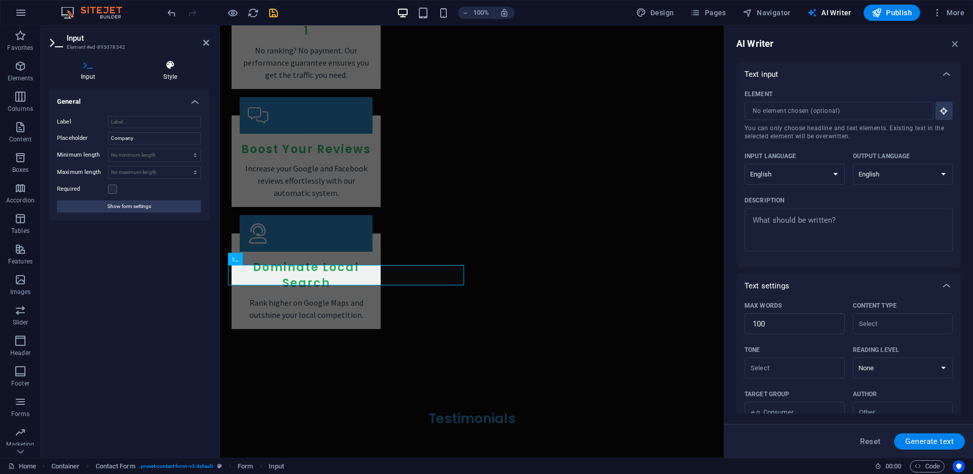
click at [177, 64] on icon at bounding box center [171, 65] width 78 height 10
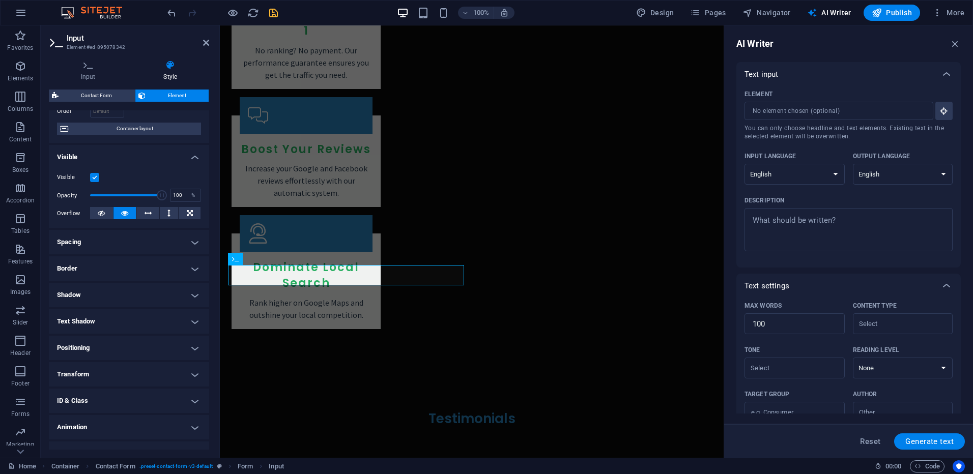
scroll to position [91, 0]
